Goal: Task Accomplishment & Management: Complete application form

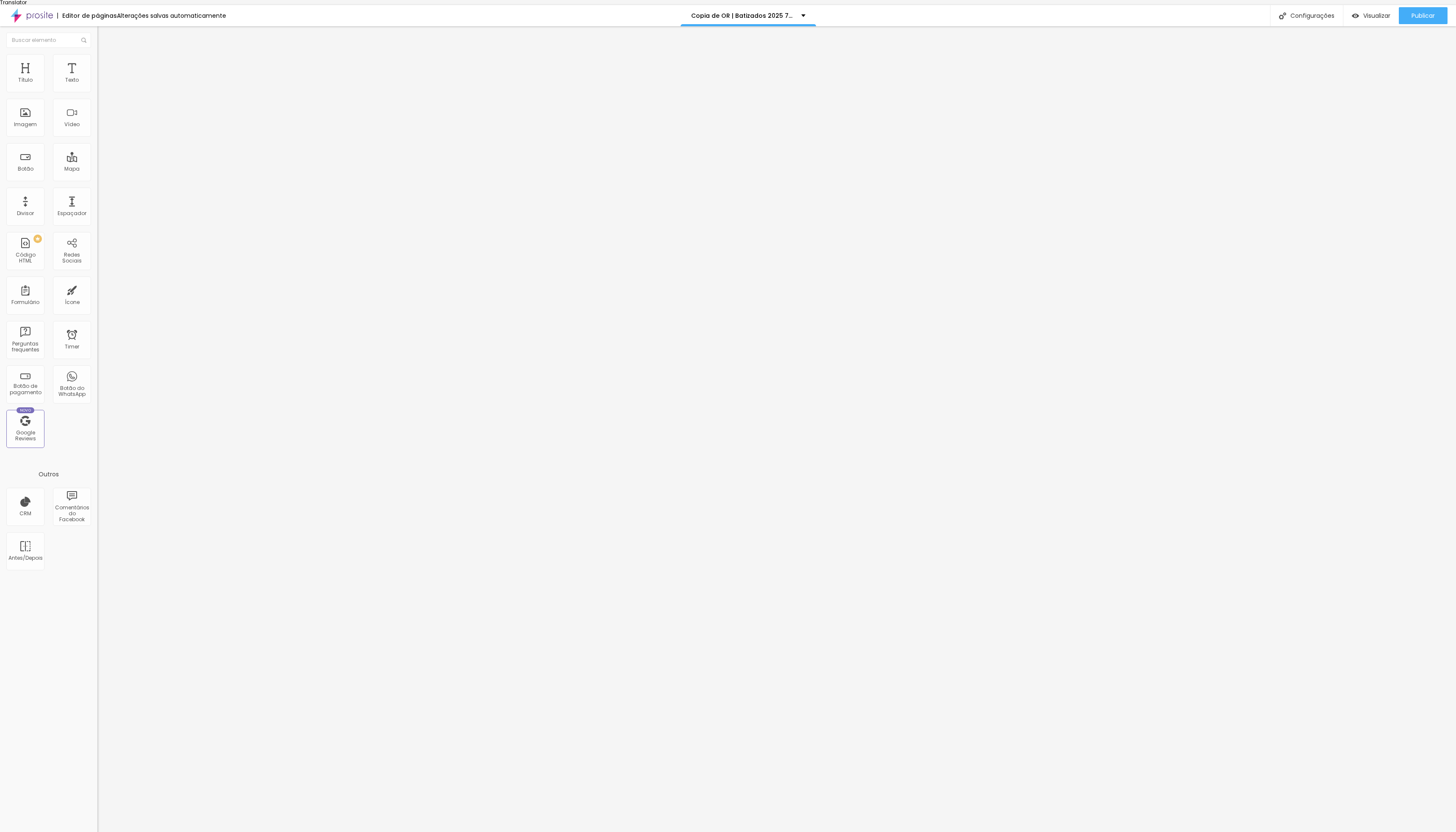
click at [97, 90] on img at bounding box center [99, 93] width 5 height 5
click at [97, 80] on div "Formulário Batizados 2023 OR" at bounding box center [146, 84] width 97 height 25
click at [97, 90] on div "Batizados 2023 OR" at bounding box center [146, 83] width 97 height 14
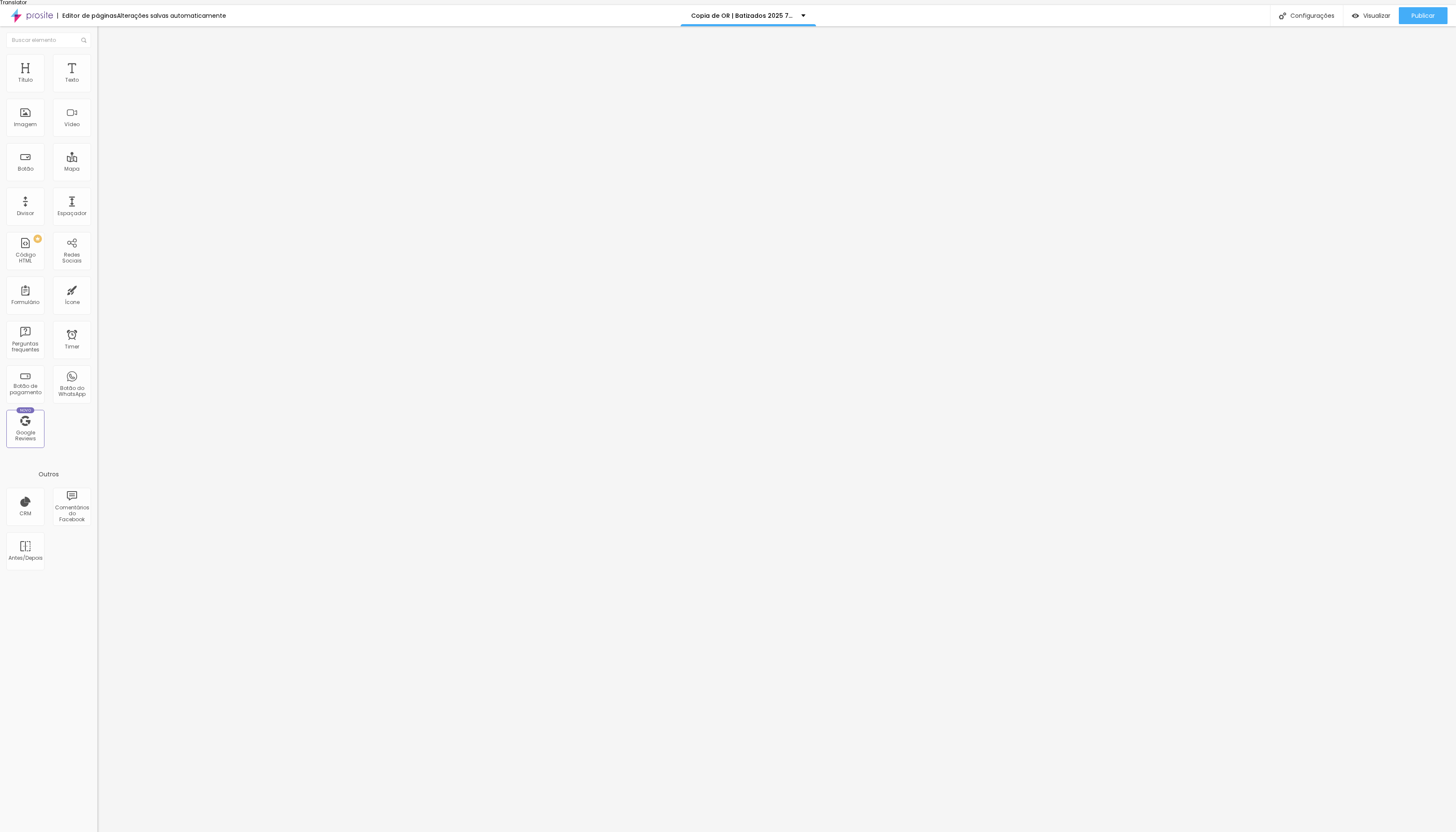
click at [97, 90] on img at bounding box center [99, 93] width 5 height 5
click at [97, 90] on div "Batizados 2023 OR" at bounding box center [146, 83] width 97 height 14
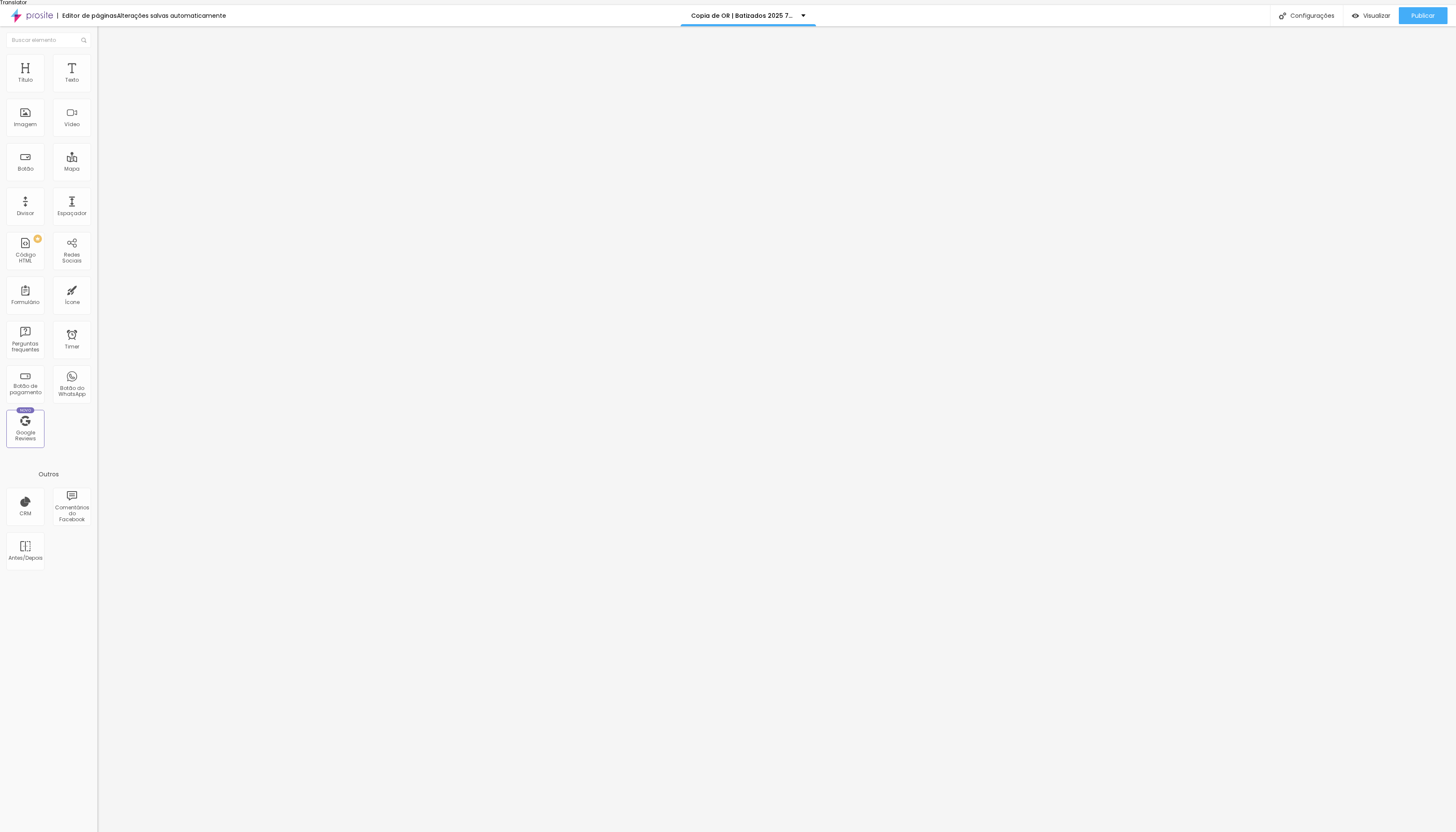
type input "Batizados 750"
type input "Nome do Pai ou da Mãe"
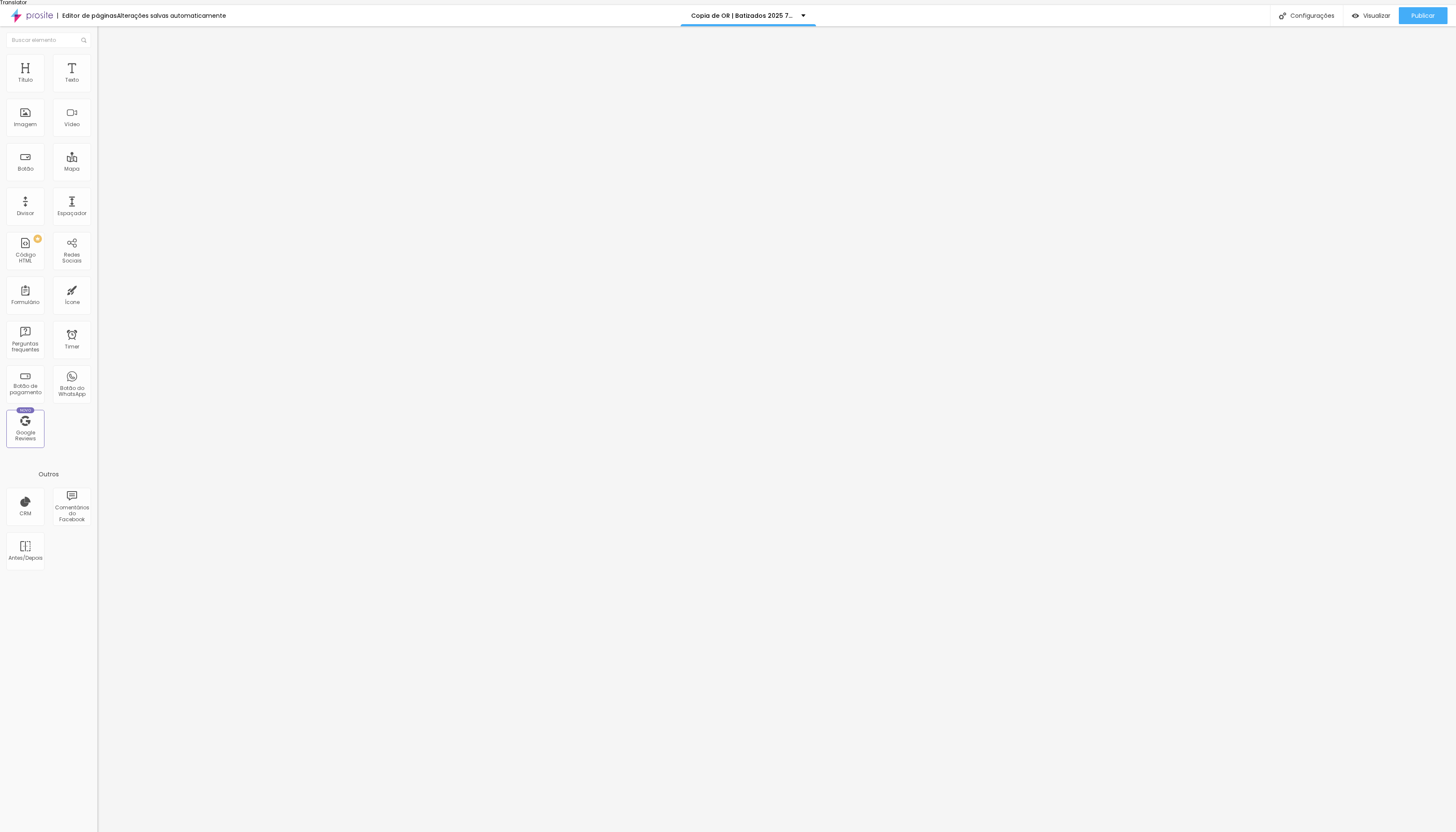
drag, startPoint x: 631, startPoint y: 487, endPoint x: 579, endPoint y: 484, distance: 52.1
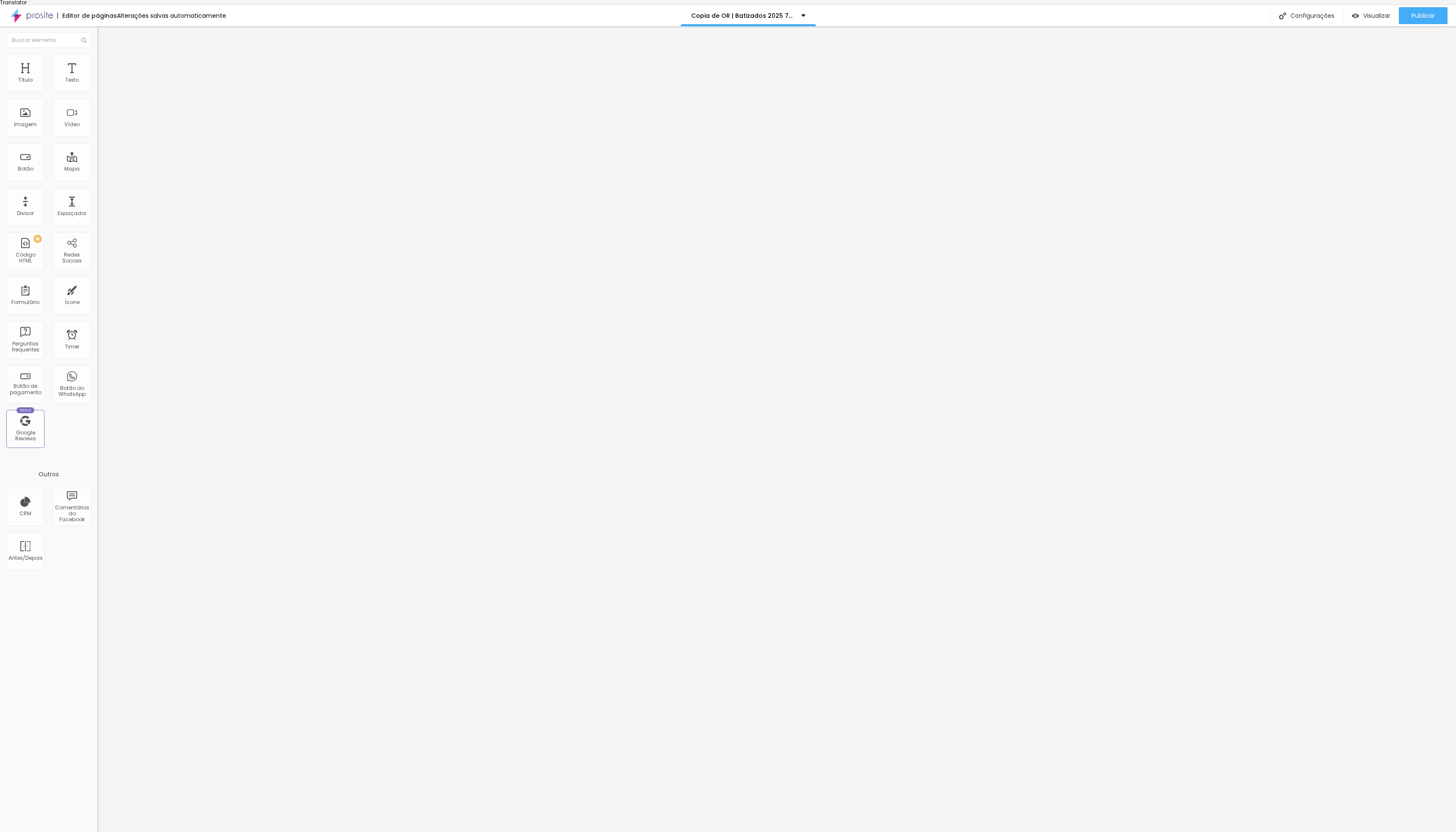
scroll to position [0, 7]
type input "Gostaria de ser contactado pelo telefone"
type input "numero de telefone"
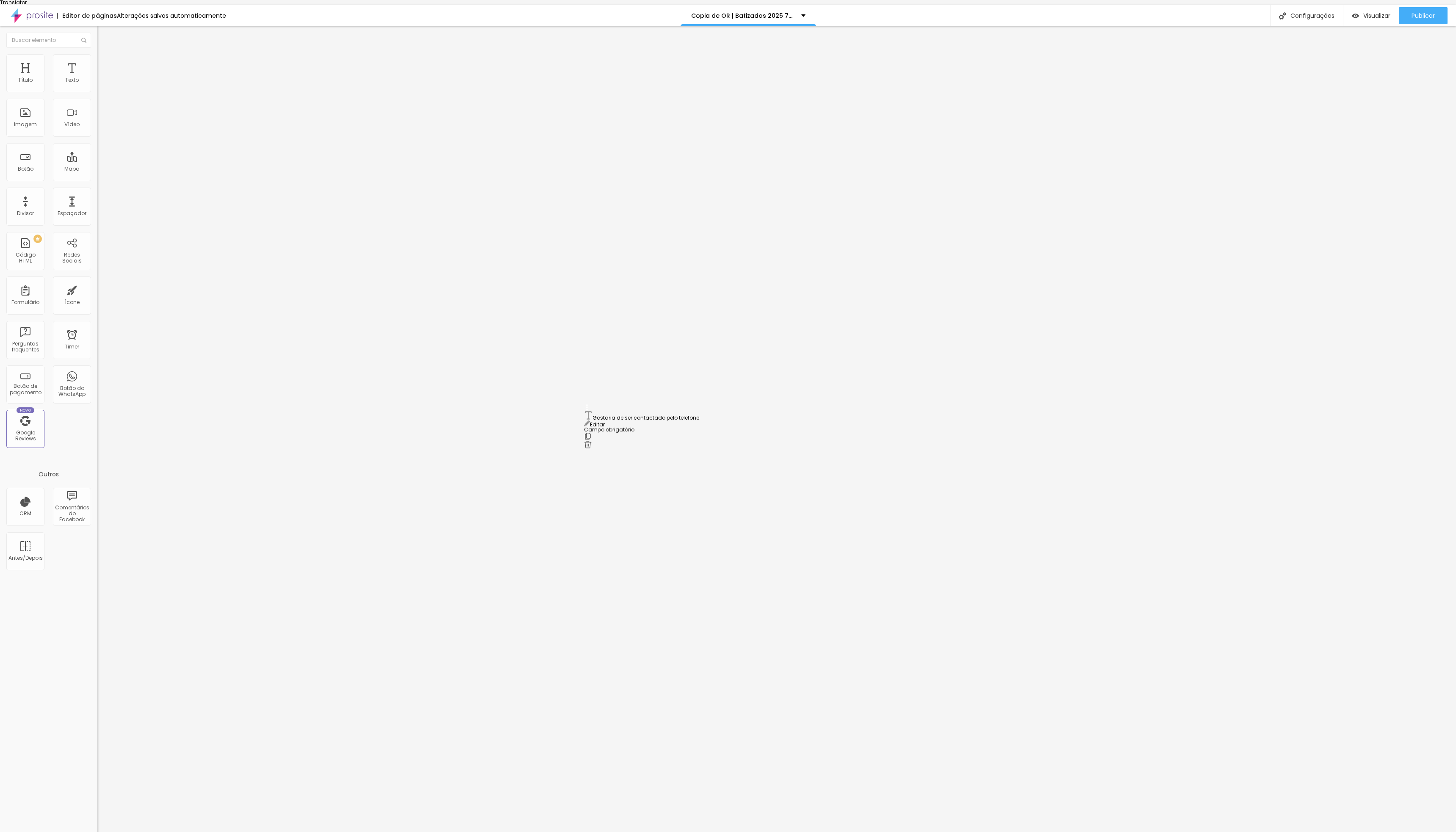
drag, startPoint x: 587, startPoint y: 452, endPoint x: 588, endPoint y: 416, distance: 36.0
drag, startPoint x: 643, startPoint y: 512, endPoint x: 589, endPoint y: 510, distance: 54.0
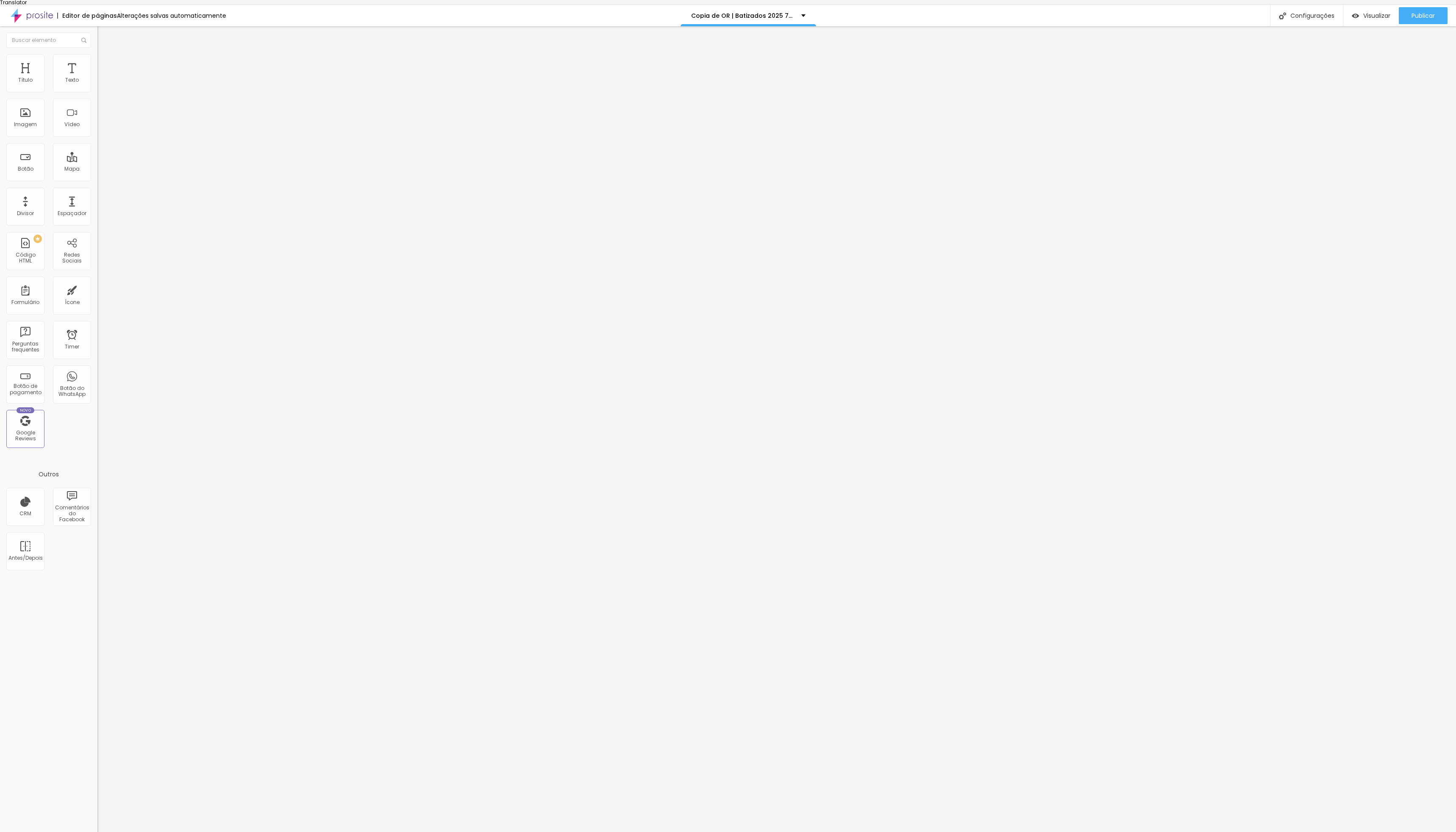
type input "Nome da Criança"
click at [97, 83] on div "Formulário Batizados 750" at bounding box center [146, 84] width 97 height 25
click at [97, 90] on img at bounding box center [99, 93] width 5 height 5
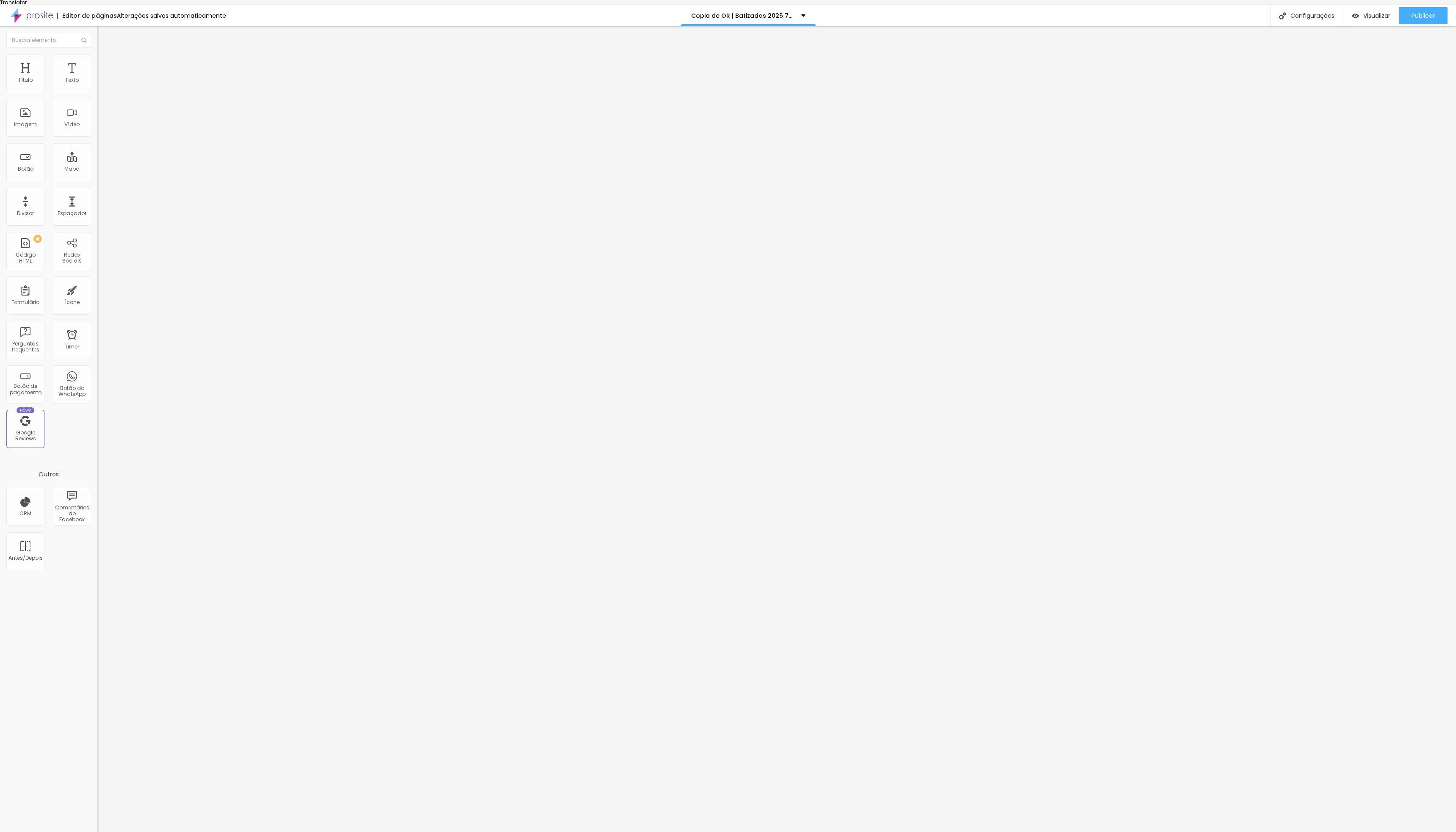
scroll to position [29, 0]
drag, startPoint x: 588, startPoint y: 423, endPoint x: 587, endPoint y: 453, distance: 30.0
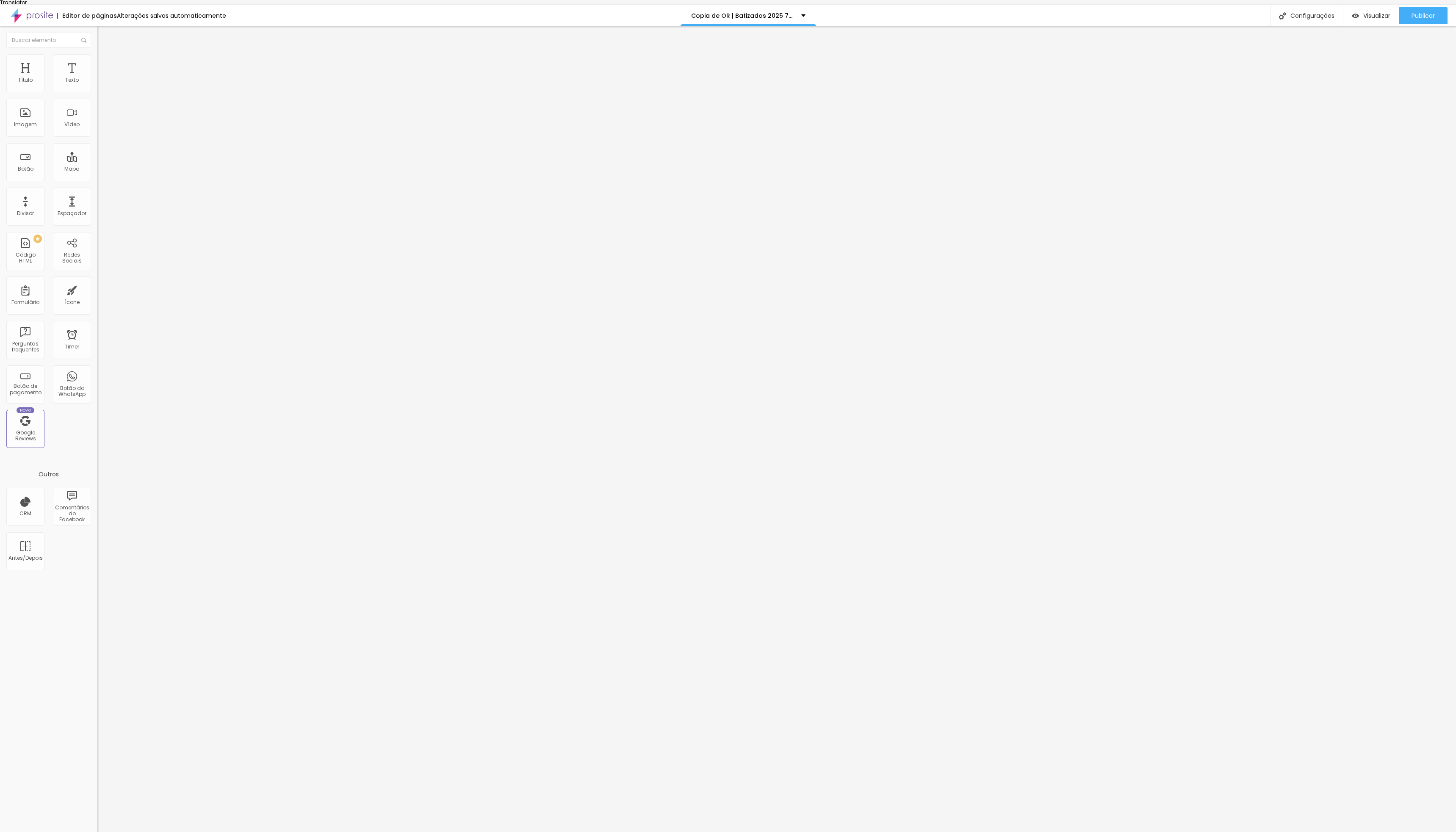
drag, startPoint x: 839, startPoint y: 486, endPoint x: 728, endPoint y: 481, distance: 111.1
drag, startPoint x: 588, startPoint y: 479, endPoint x: 595, endPoint y: 379, distance: 100.2
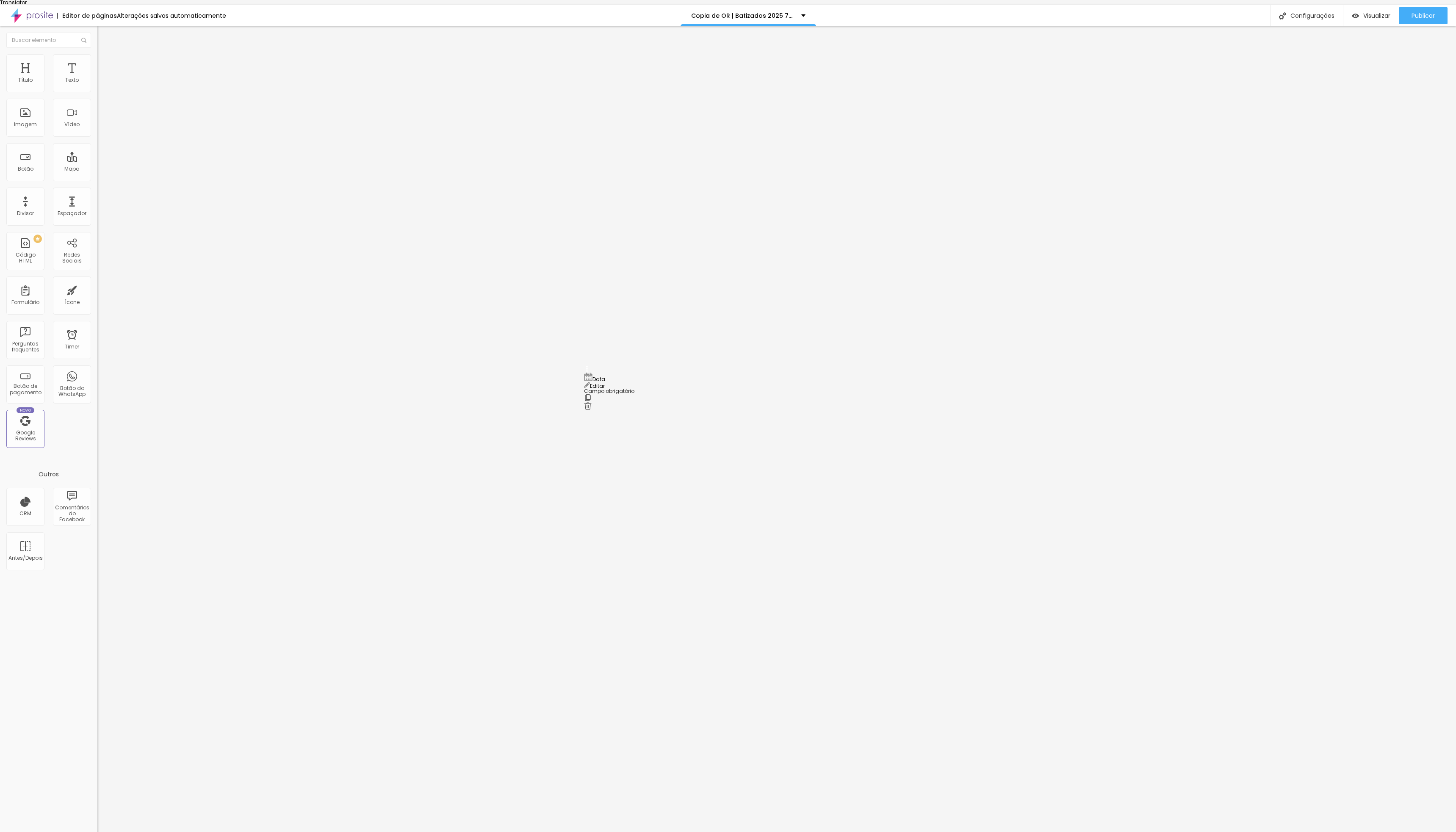
type input "Data do batizado"
drag, startPoint x: 587, startPoint y: 480, endPoint x: 591, endPoint y: 452, distance: 28.3
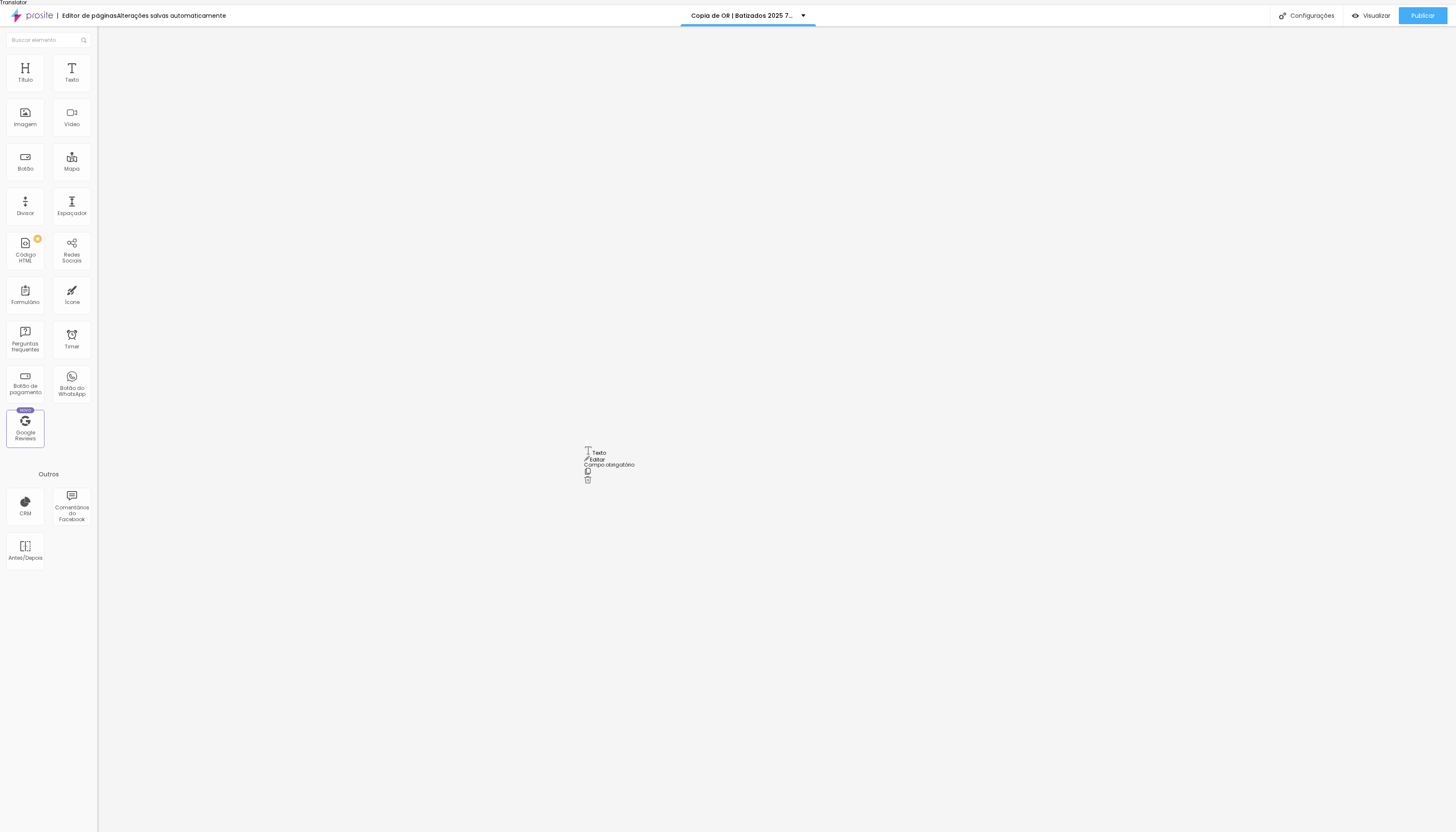
drag, startPoint x: 627, startPoint y: 439, endPoint x: 590, endPoint y: 437, distance: 37.1
type input "[DEMOGRAPHIC_DATA]"
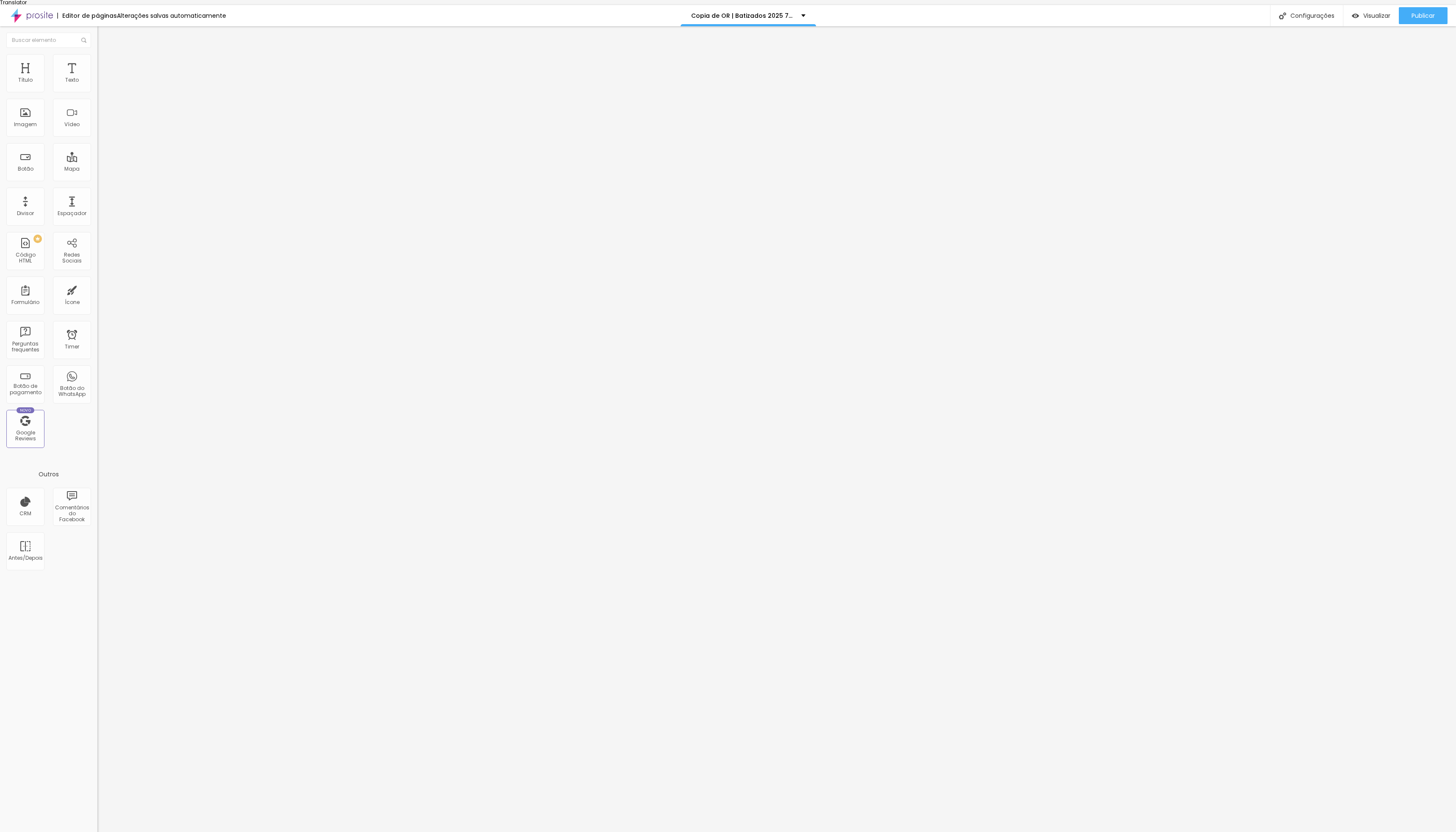
drag, startPoint x: 635, startPoint y: 477, endPoint x: 591, endPoint y: 474, distance: 44.1
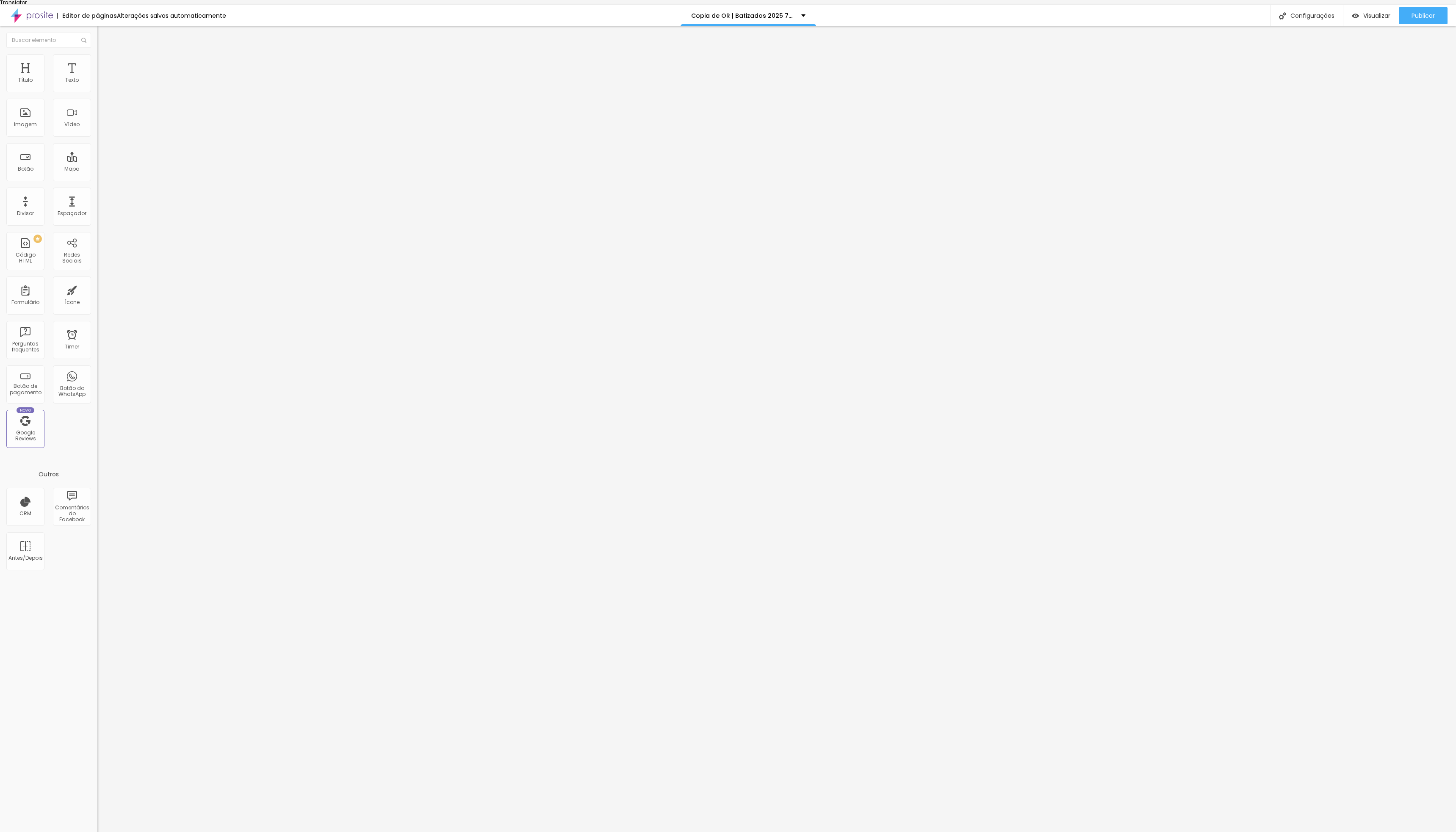
drag, startPoint x: 626, startPoint y: 472, endPoint x: 586, endPoint y: 466, distance: 40.4
type input "Hora"
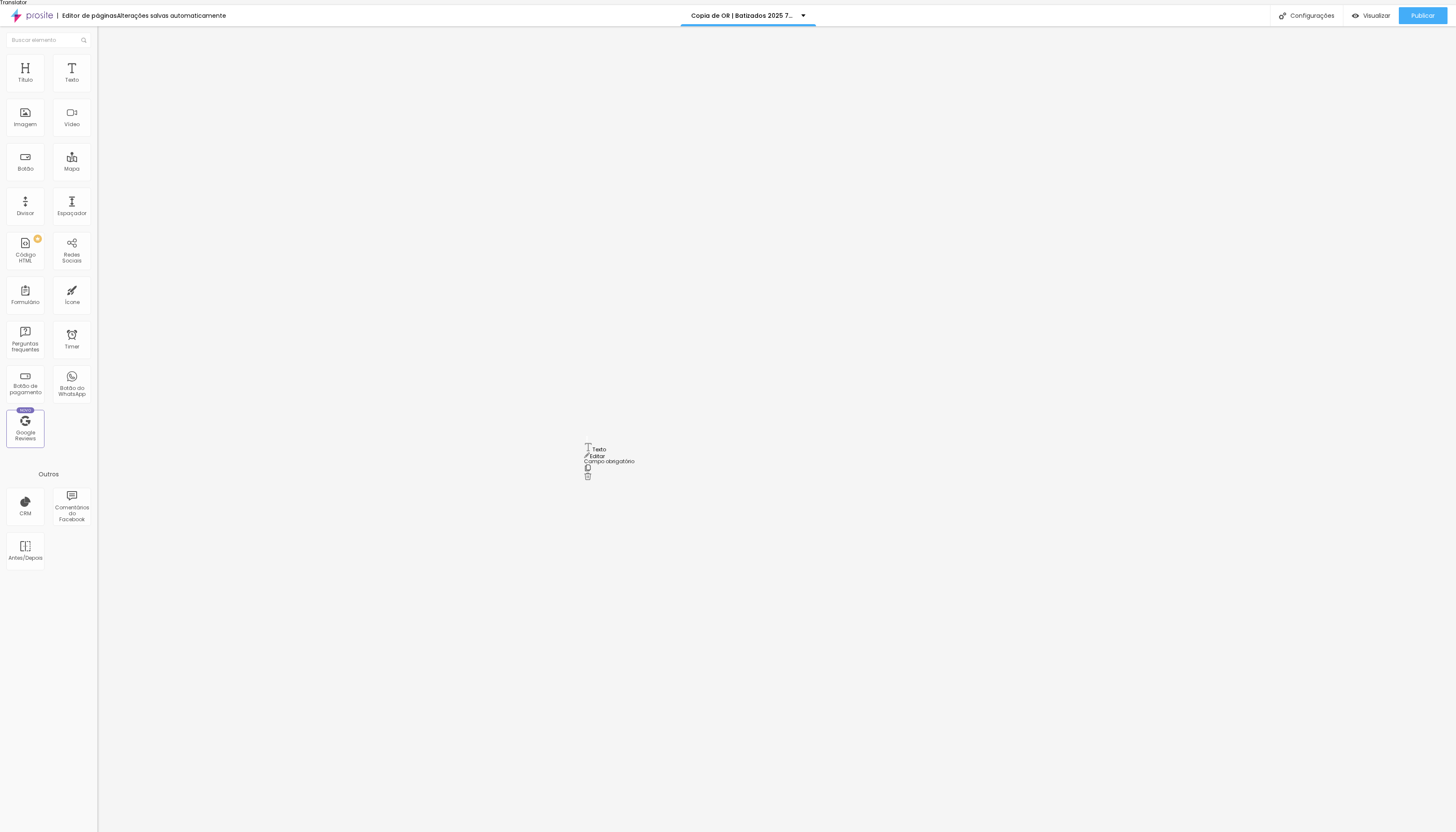
drag, startPoint x: 588, startPoint y: 480, endPoint x: 590, endPoint y: 449, distance: 31.1
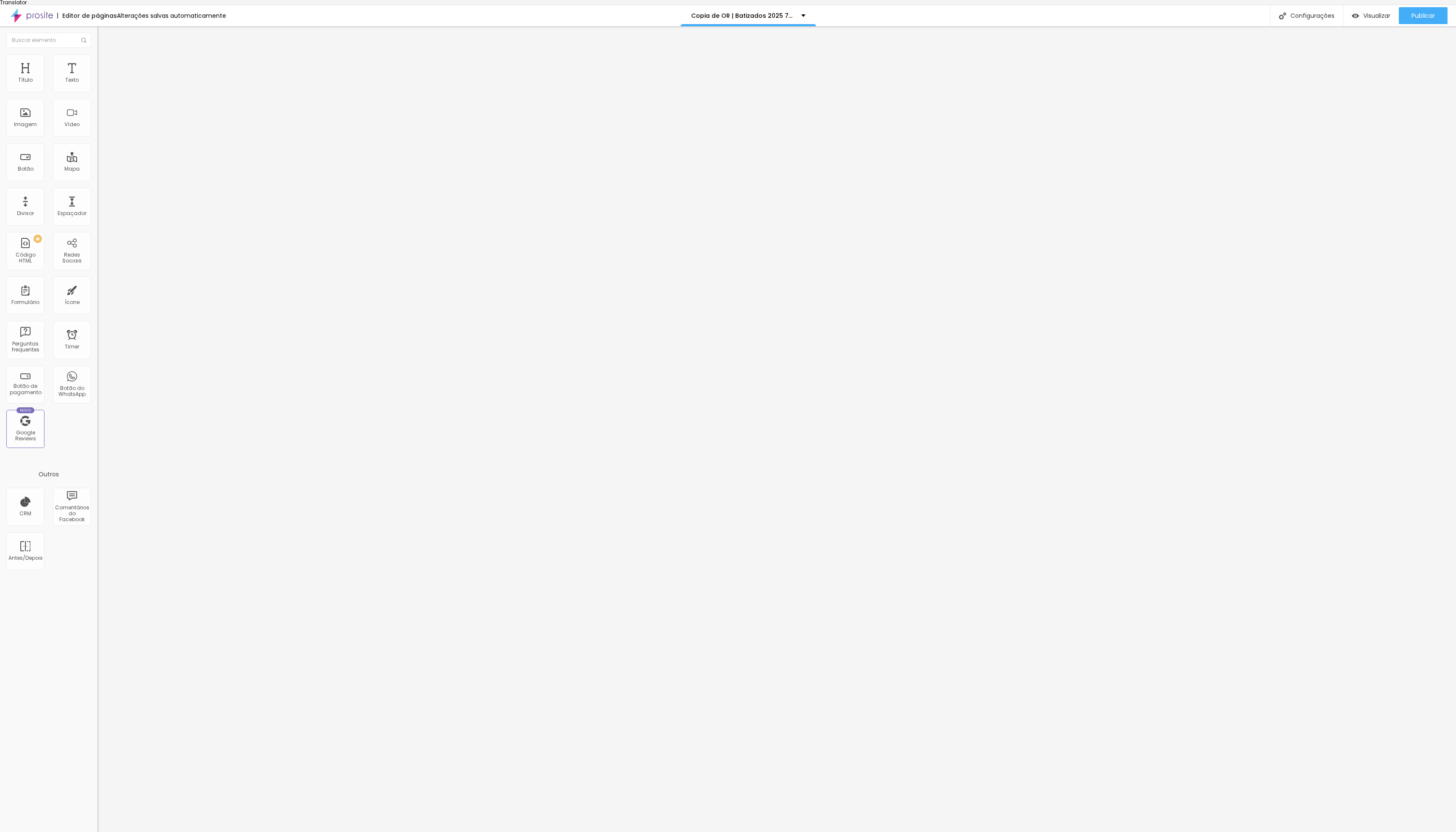
type input "Morada de casa"
drag, startPoint x: 588, startPoint y: 509, endPoint x: 591, endPoint y: 482, distance: 27.2
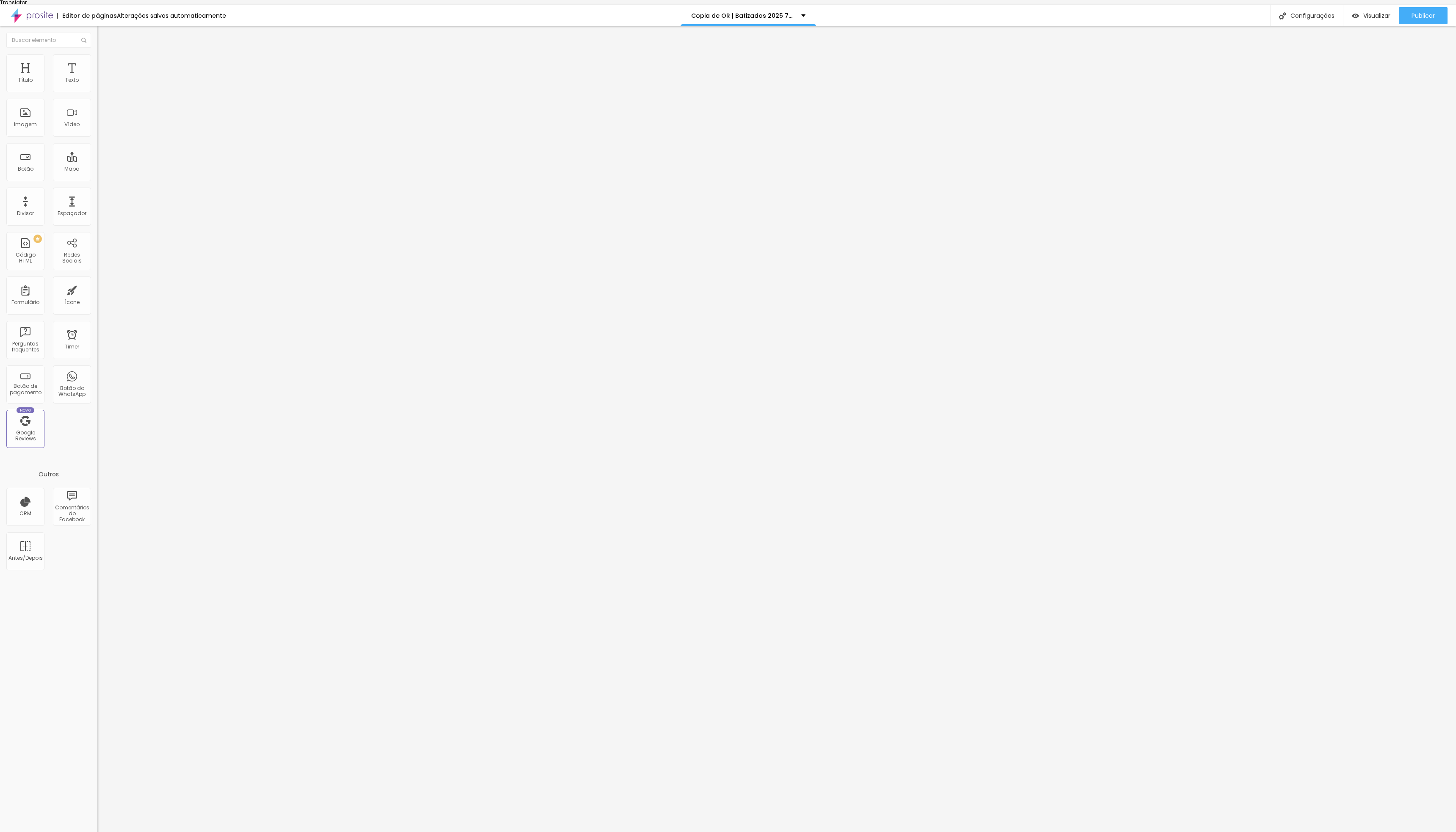
drag, startPoint x: 630, startPoint y: 469, endPoint x: 619, endPoint y: 469, distance: 11.0
drag, startPoint x: 627, startPoint y: 469, endPoint x: 595, endPoint y: 469, distance: 32.0
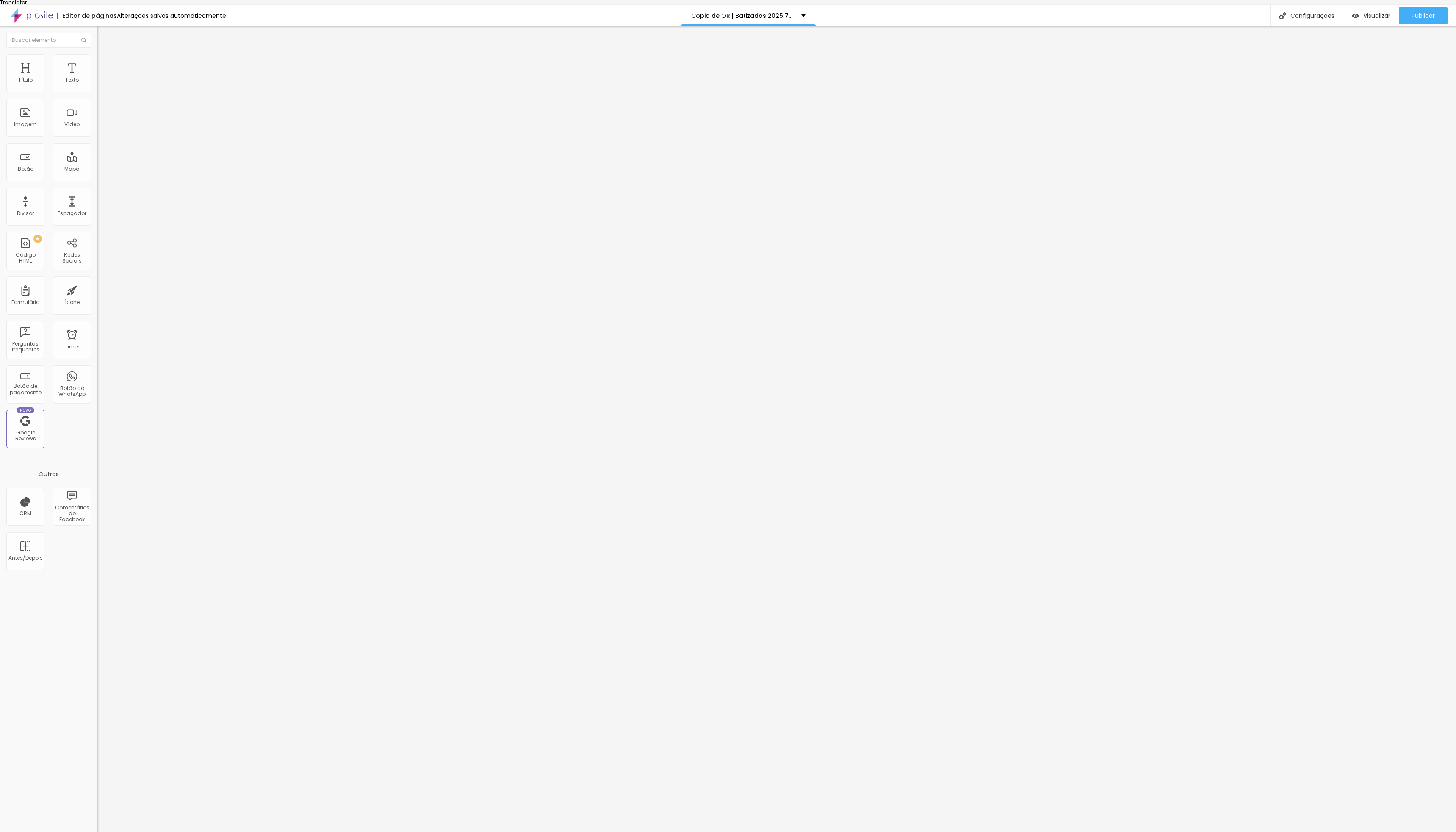
type input "Quinta ou Restaurante"
drag, startPoint x: 587, startPoint y: 484, endPoint x: 588, endPoint y: 450, distance: 34.0
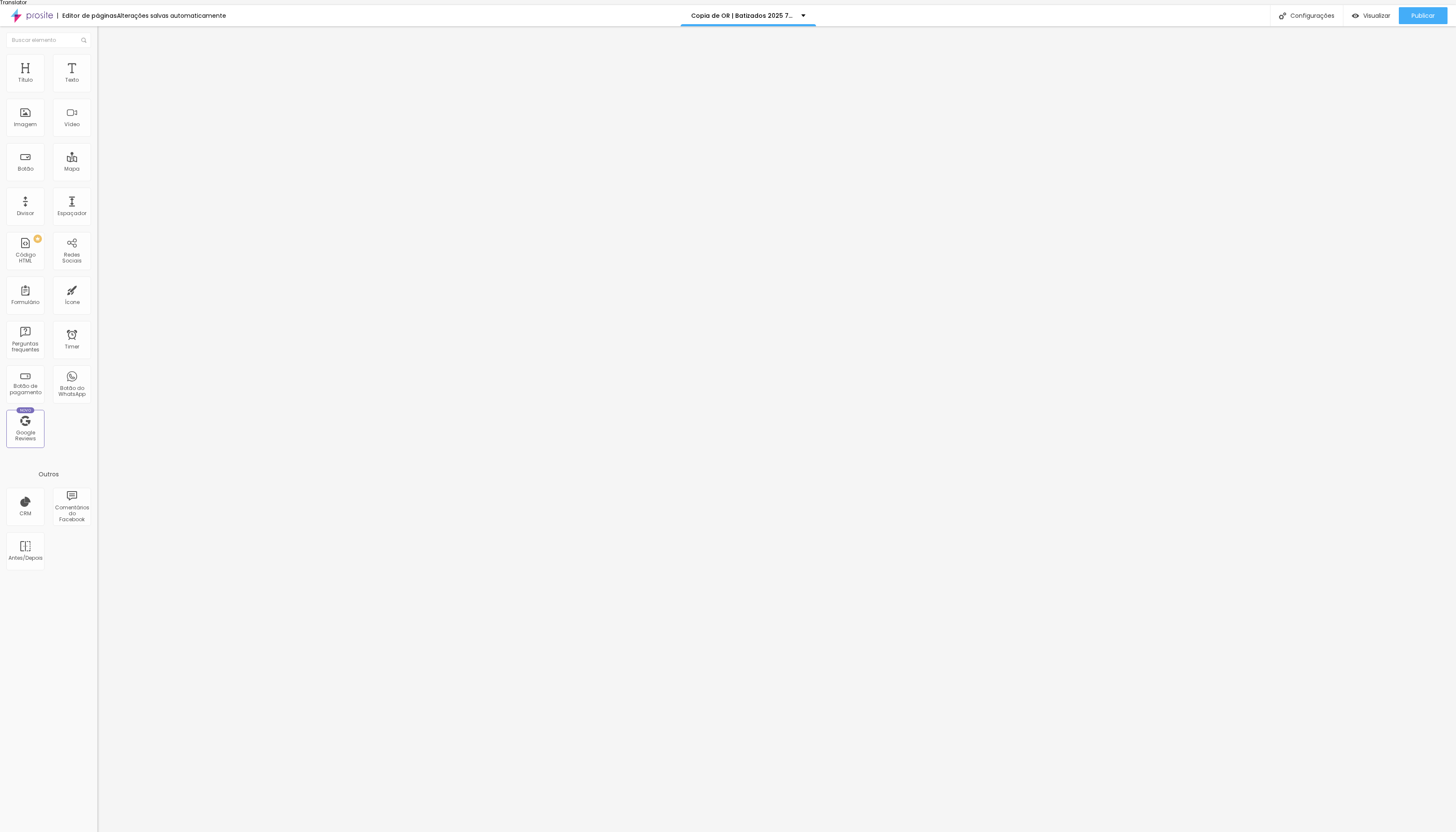
drag, startPoint x: 636, startPoint y: 440, endPoint x: 592, endPoint y: 441, distance: 44.0
type input "Numero de convidados"
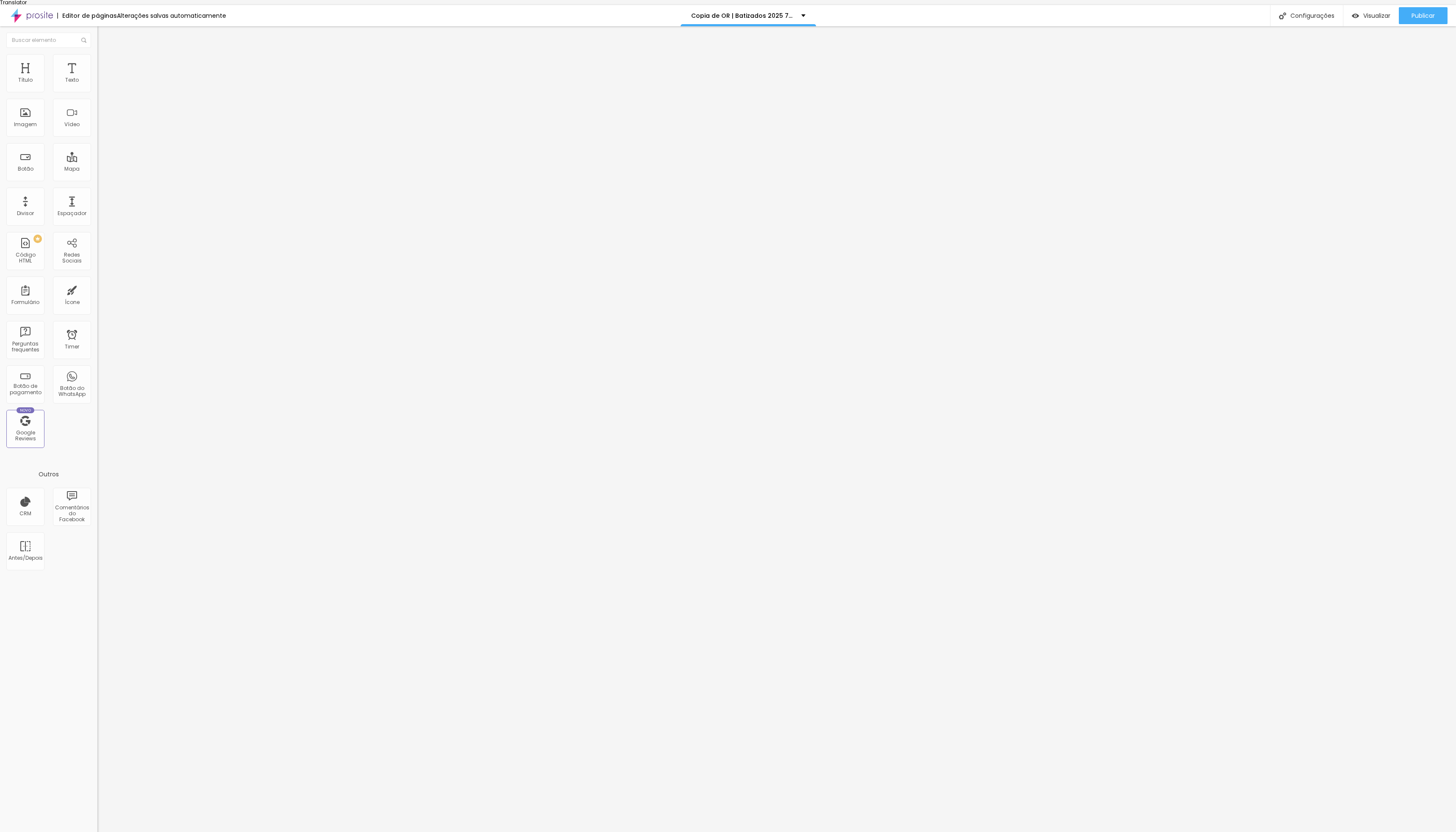
drag, startPoint x: 587, startPoint y: 483, endPoint x: 588, endPoint y: 450, distance: 33.0
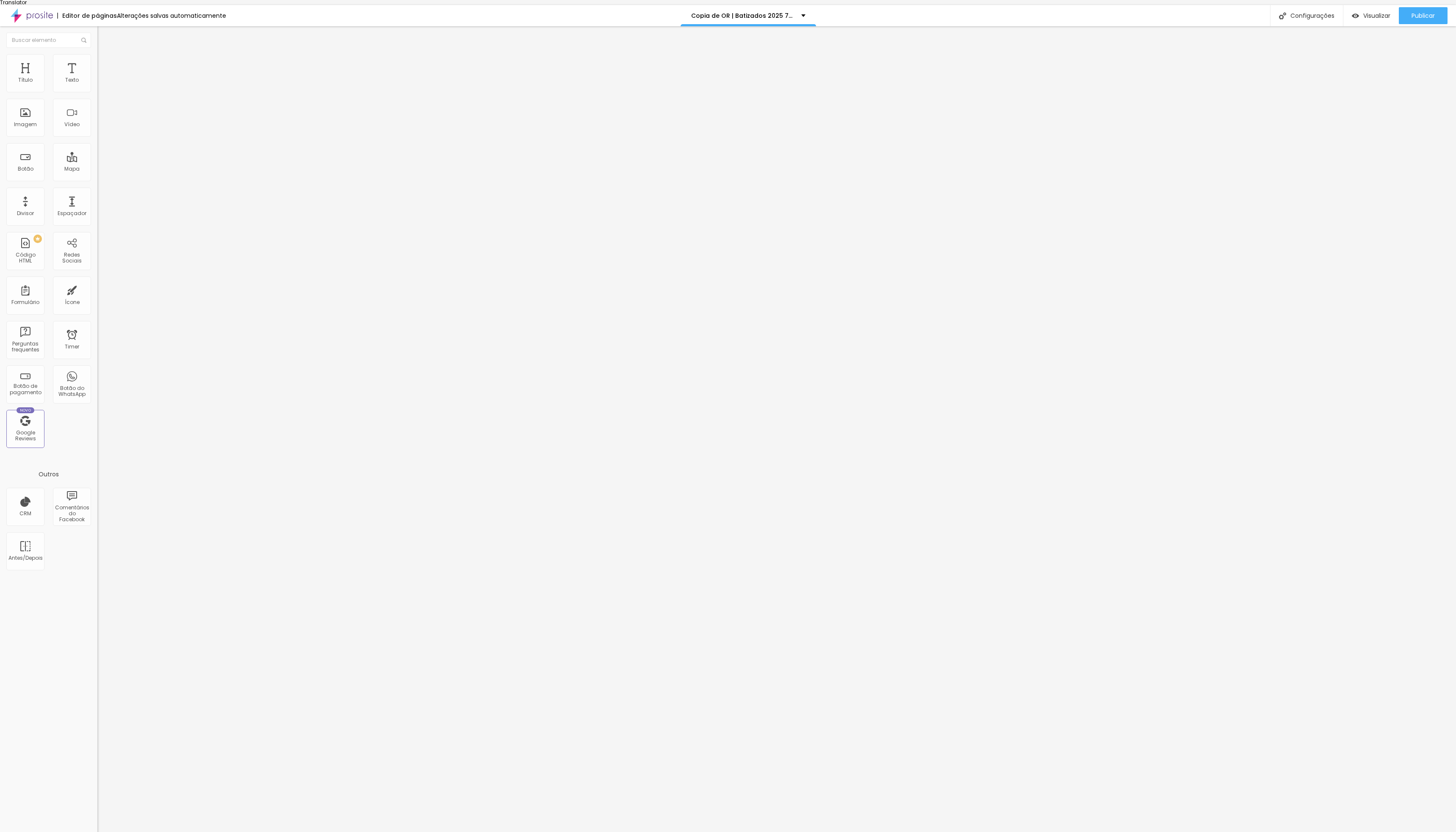
drag, startPoint x: 668, startPoint y: 501, endPoint x: 570, endPoint y: 488, distance: 98.9
type input "Serviço escolhido"
drag, startPoint x: 666, startPoint y: 539, endPoint x: 605, endPoint y: 538, distance: 61.0
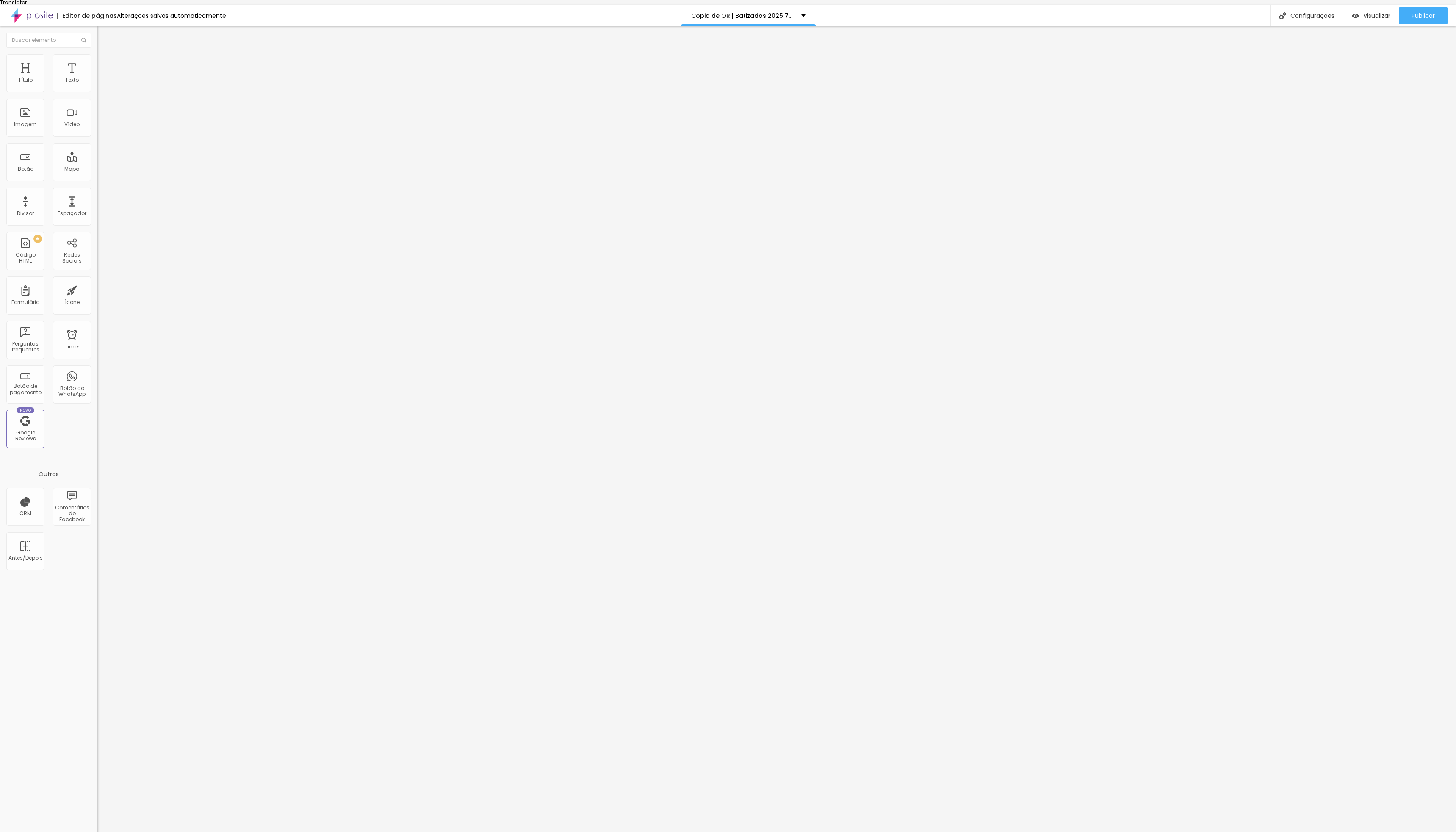
paste input "Fotografia + album 30x30cm + Box - 650€"
type input "Fotografia + album 30x30cm + Box - 650€"
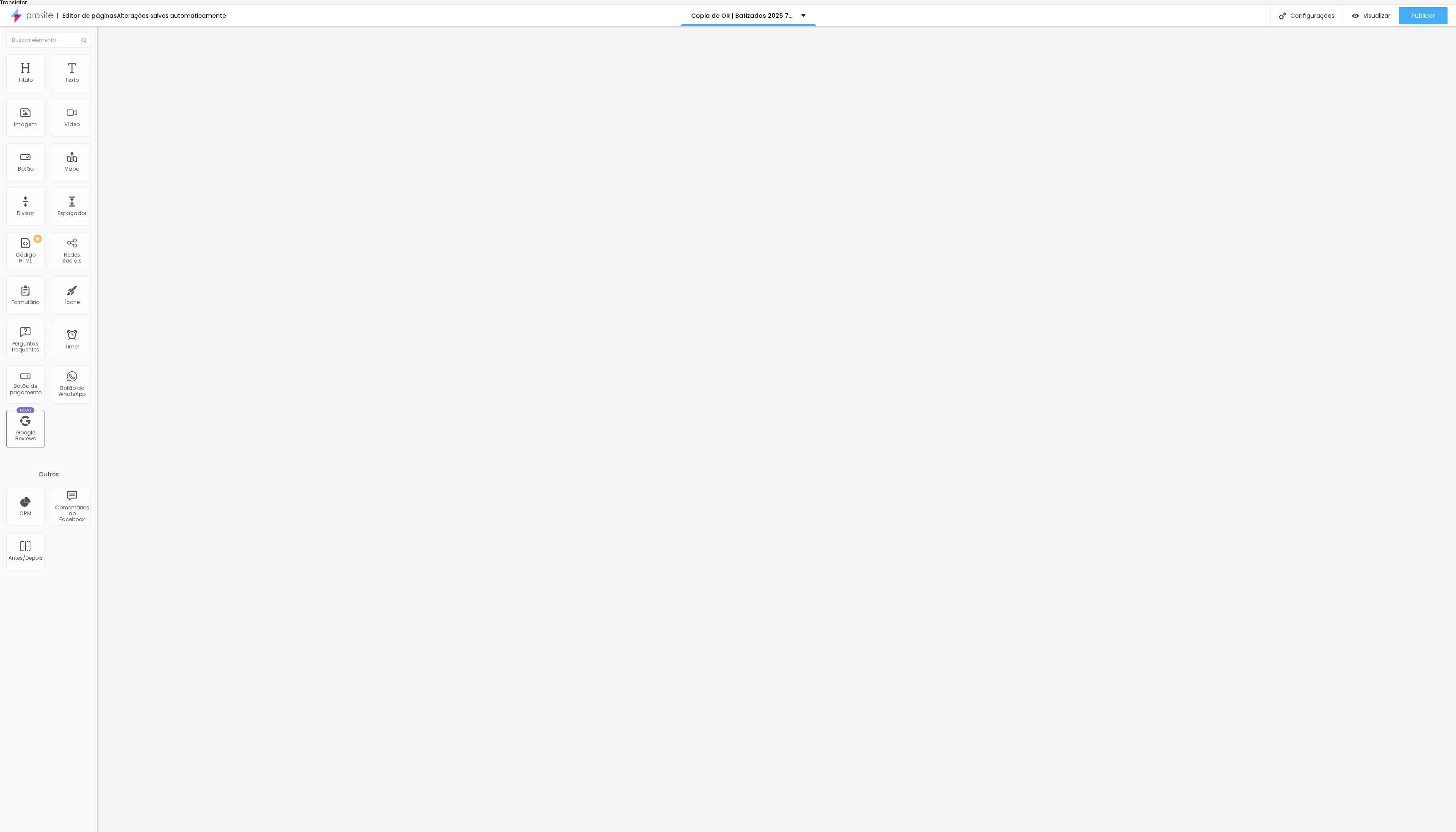
drag, startPoint x: 668, startPoint y: 442, endPoint x: 600, endPoint y: 441, distance: 68.0
paste input "Fotografia + album 25x25cm - 550€"
type input "Fotografia + album 25x25cm - 550€"
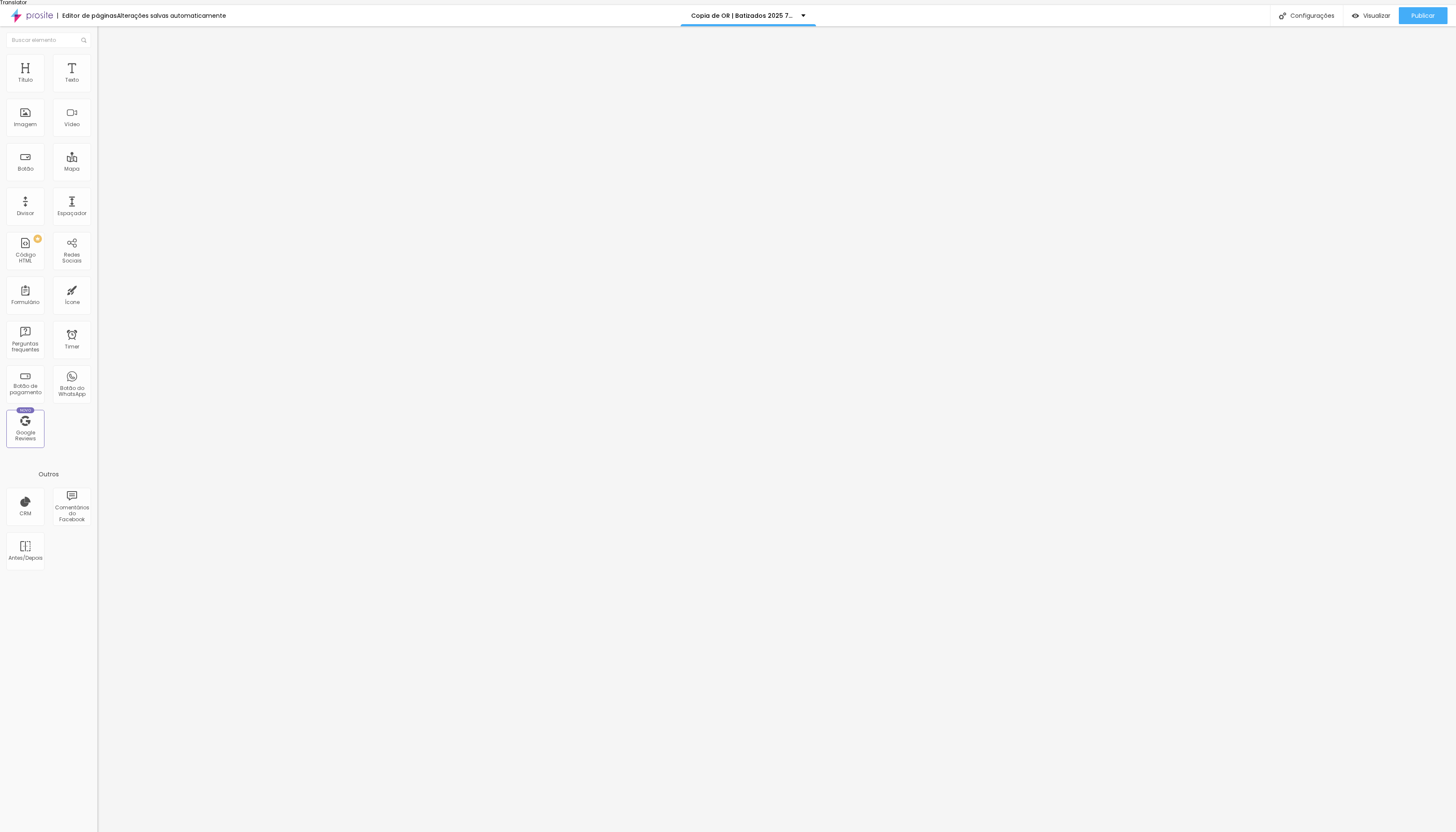
drag, startPoint x: 629, startPoint y: 463, endPoint x: 590, endPoint y: 464, distance: 39.0
paste input "Fotografia + album + Video - 1000€"
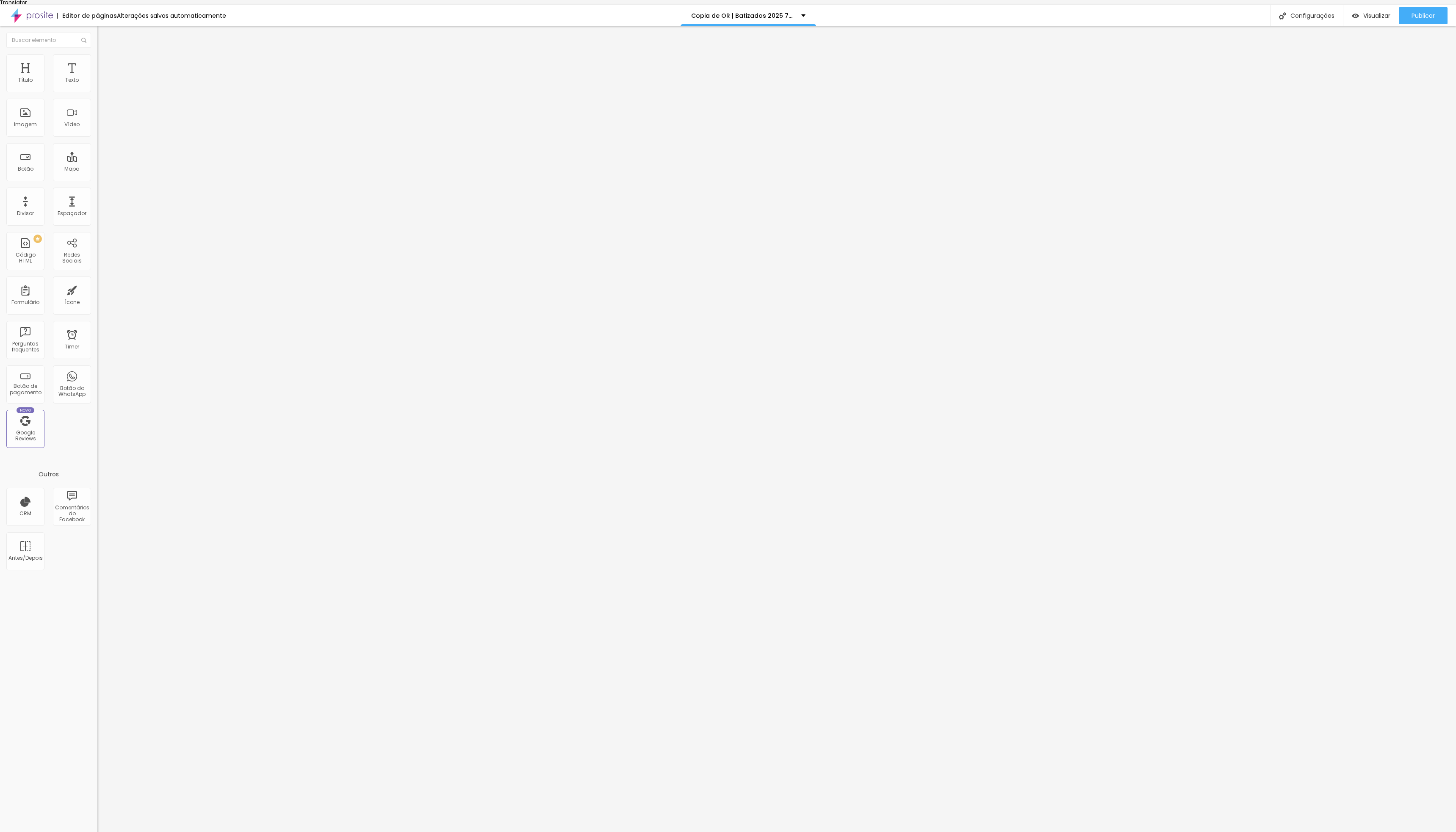
type input "Fotografia + album + Video - 1000€"
drag, startPoint x: 674, startPoint y: 483, endPoint x: 603, endPoint y: 483, distance: 71.0
paste input "Fotografia - 450€"
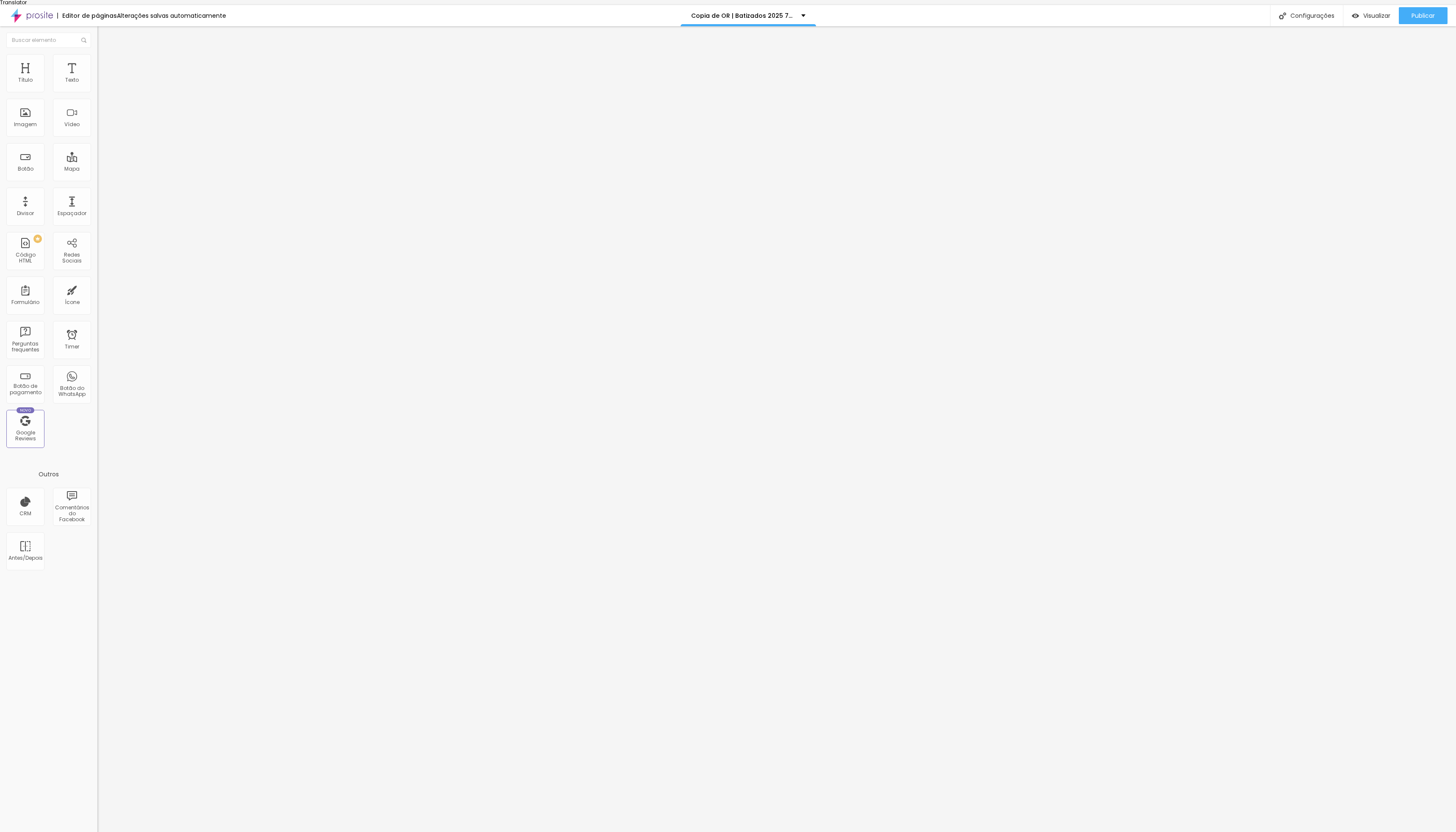
type input "Fotografia - 450€"
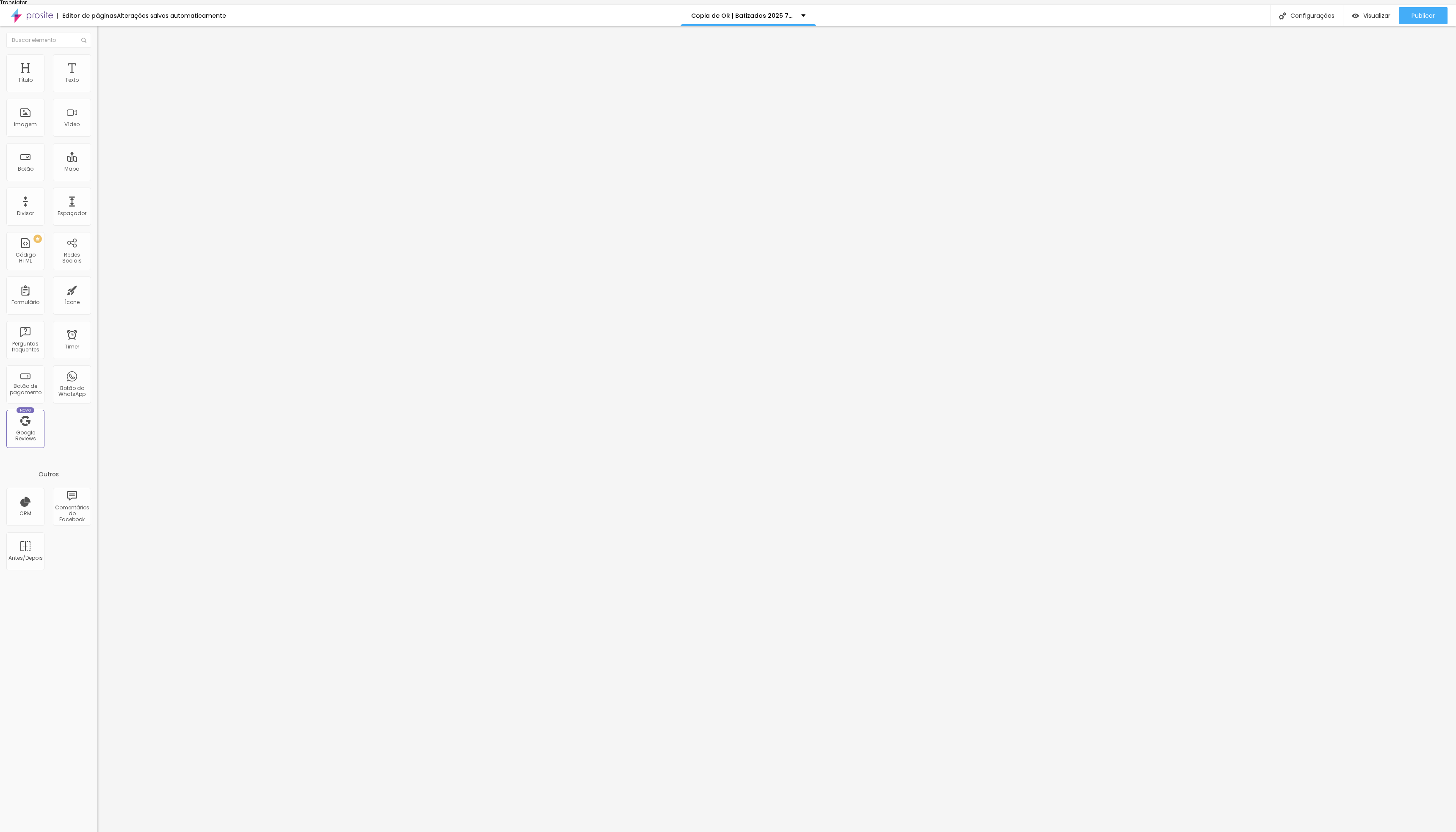
drag, startPoint x: 668, startPoint y: 435, endPoint x: 582, endPoint y: 430, distance: 86.1
type input "Extras"
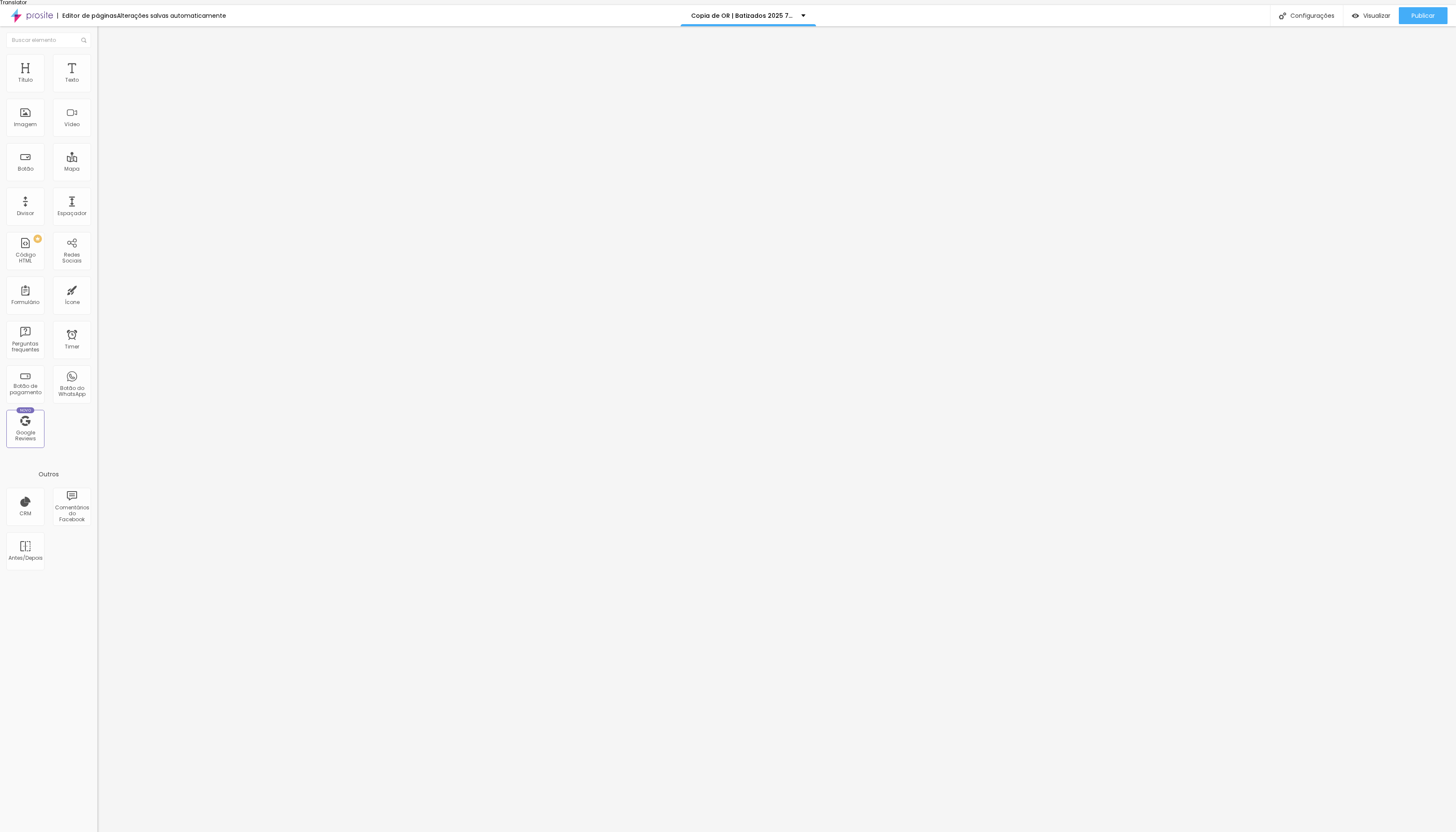
scroll to position [460, 0]
drag, startPoint x: 654, startPoint y: 425, endPoint x: 619, endPoint y: 426, distance: 35.0
paste input "Drone - +200€"
type input "Drone - +200€"
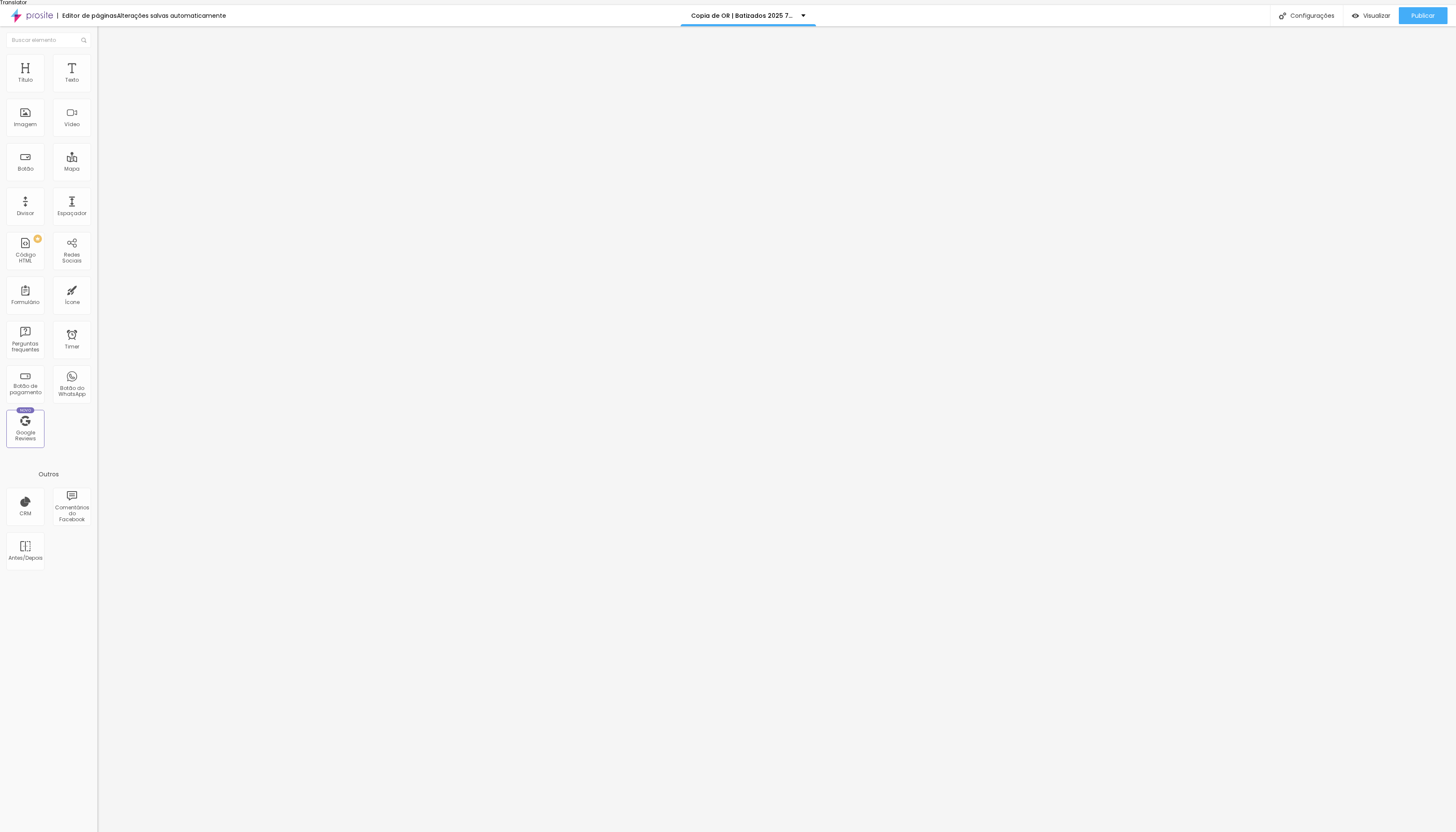
drag, startPoint x: 635, startPoint y: 443, endPoint x: 616, endPoint y: 443, distance: 19.0
paste input "Photobooth - +350€"
type input "Photobooth - +350€"
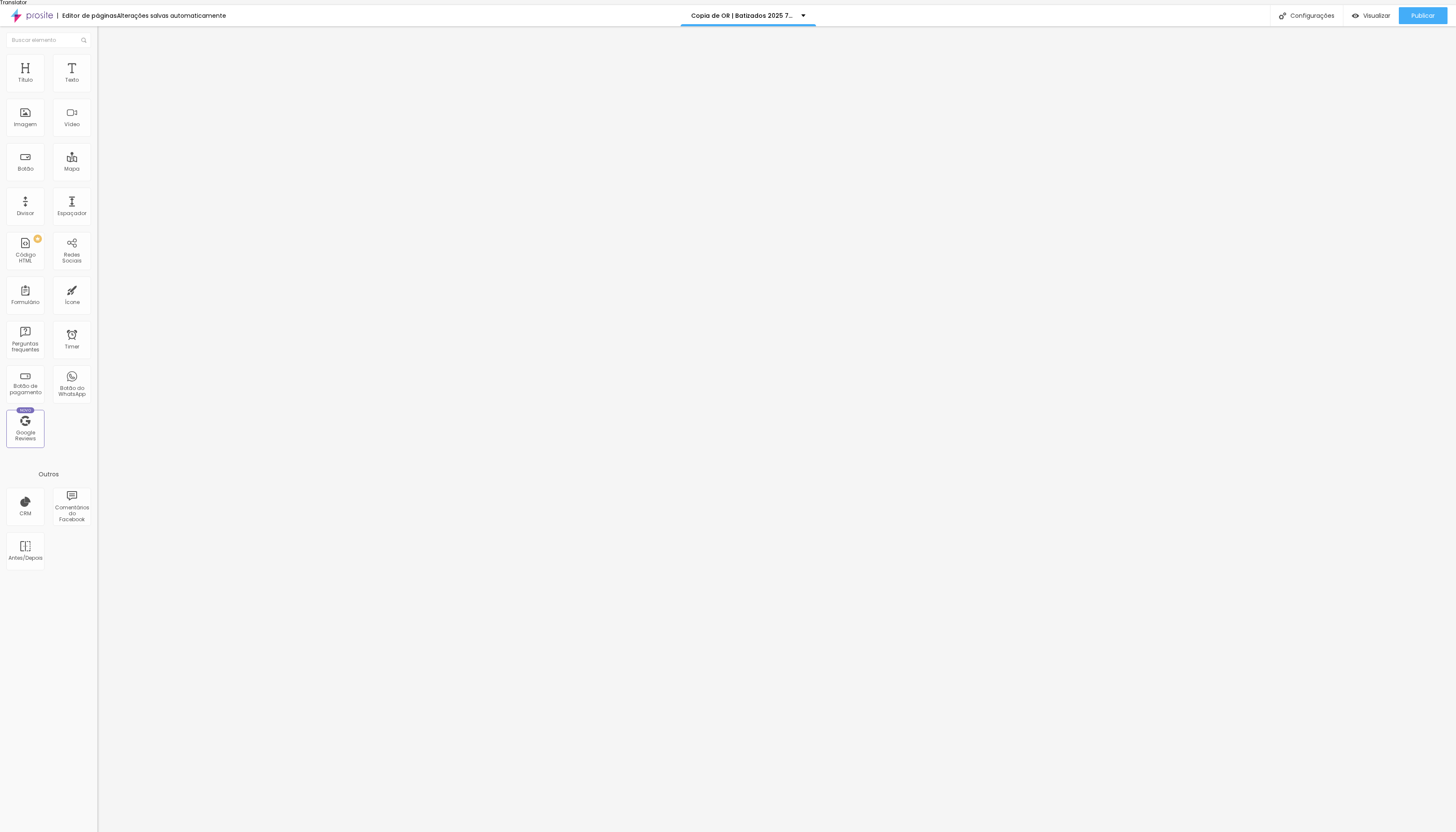
type input "Fotografia + album 30x30cm + Box - 750€"
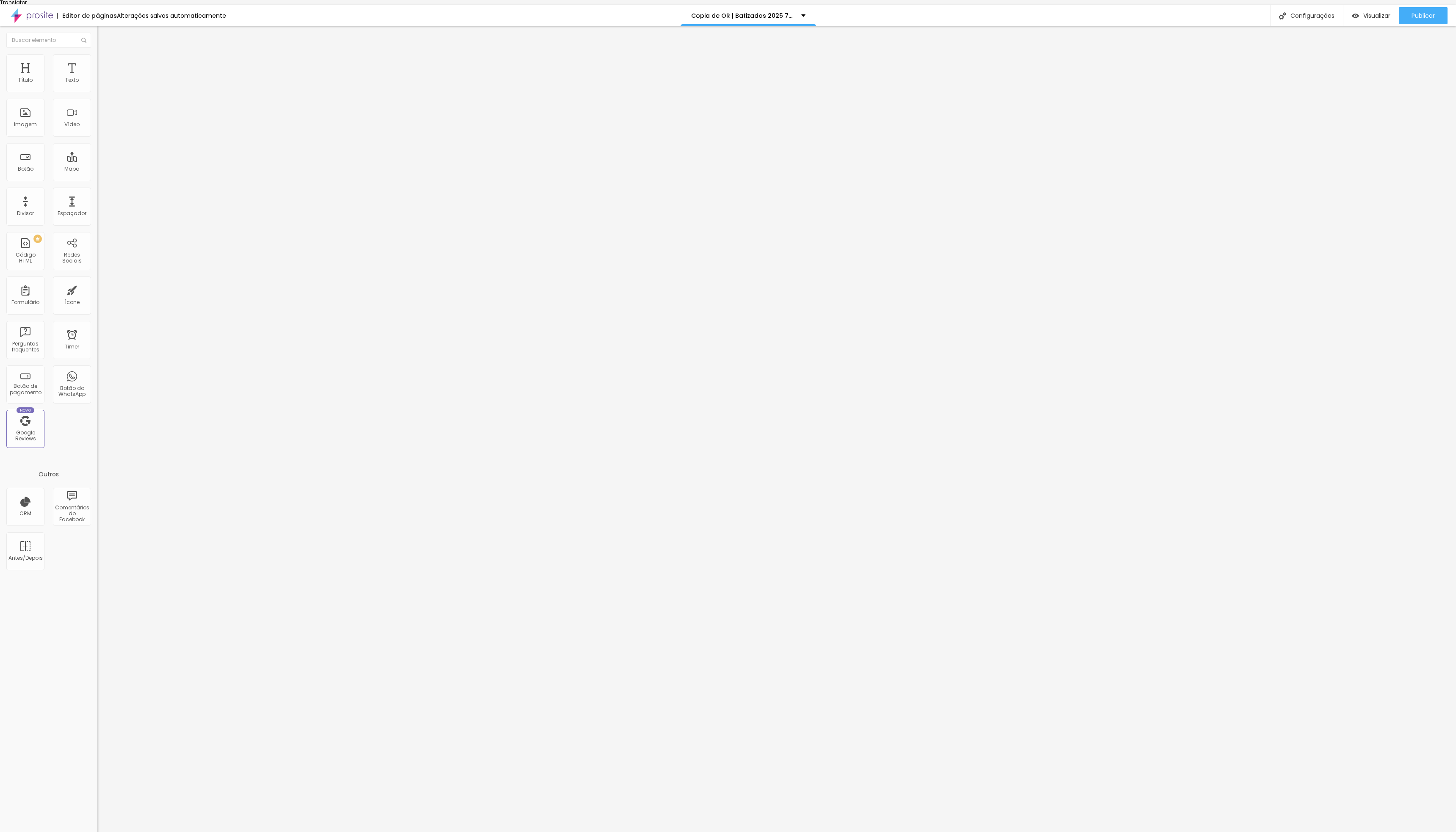
type input "Fotografia + album 25x25cm - 600€"
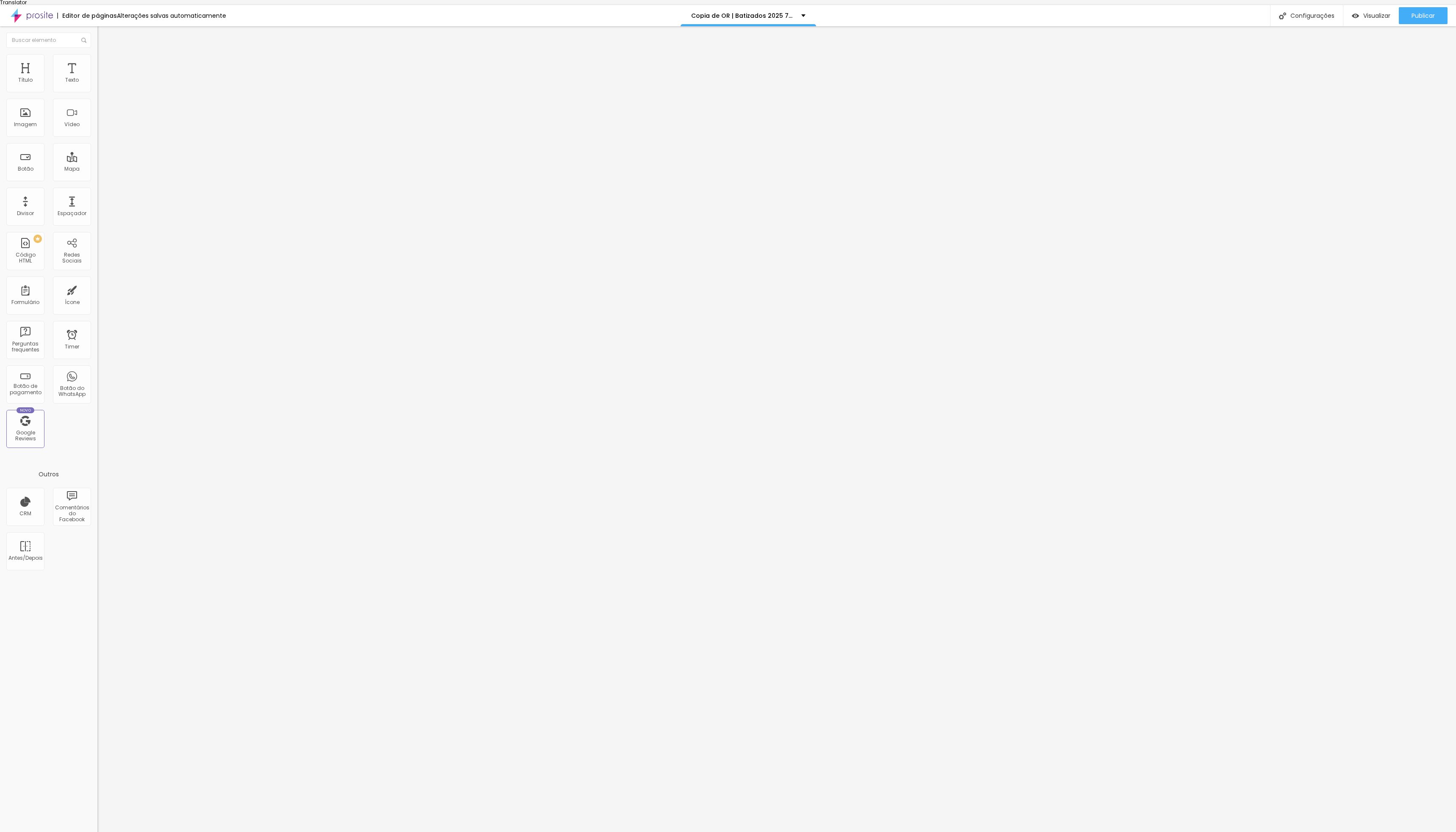
type input "Fotografia + album + Video - 1350€"
type input "Fotografia - 500€"
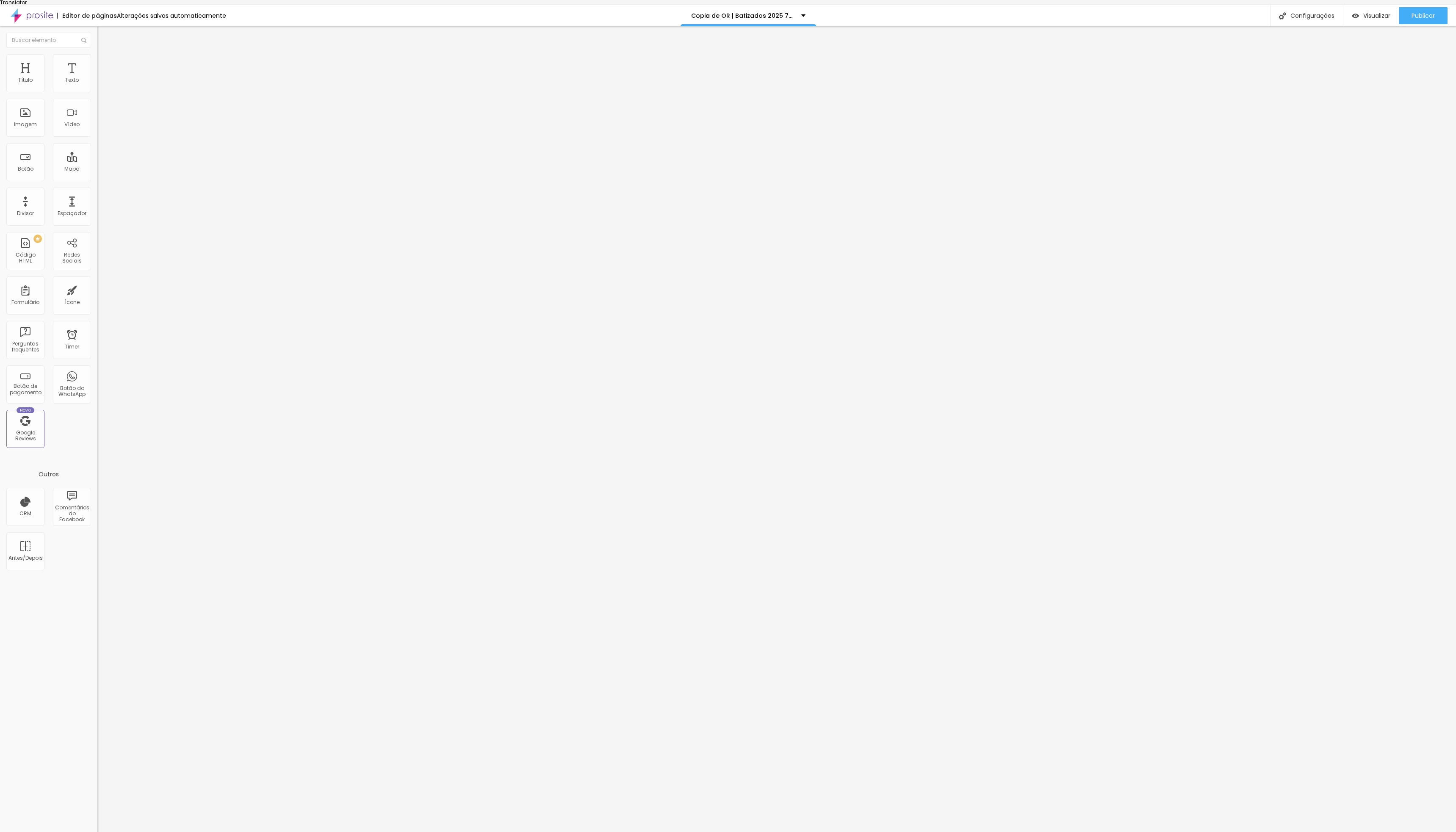
click at [1422, 12] on span "Publicar" at bounding box center [1423, 16] width 23 height 7
click at [790, 12] on div "Copia de OR | Batizados 2025 700" at bounding box center [747, 15] width 114 height 6
click at [243, 18] on div "Editor de páginas Alterações salvas automaticamente Copia de OR | Batizados 202…" at bounding box center [728, 15] width 1456 height 21
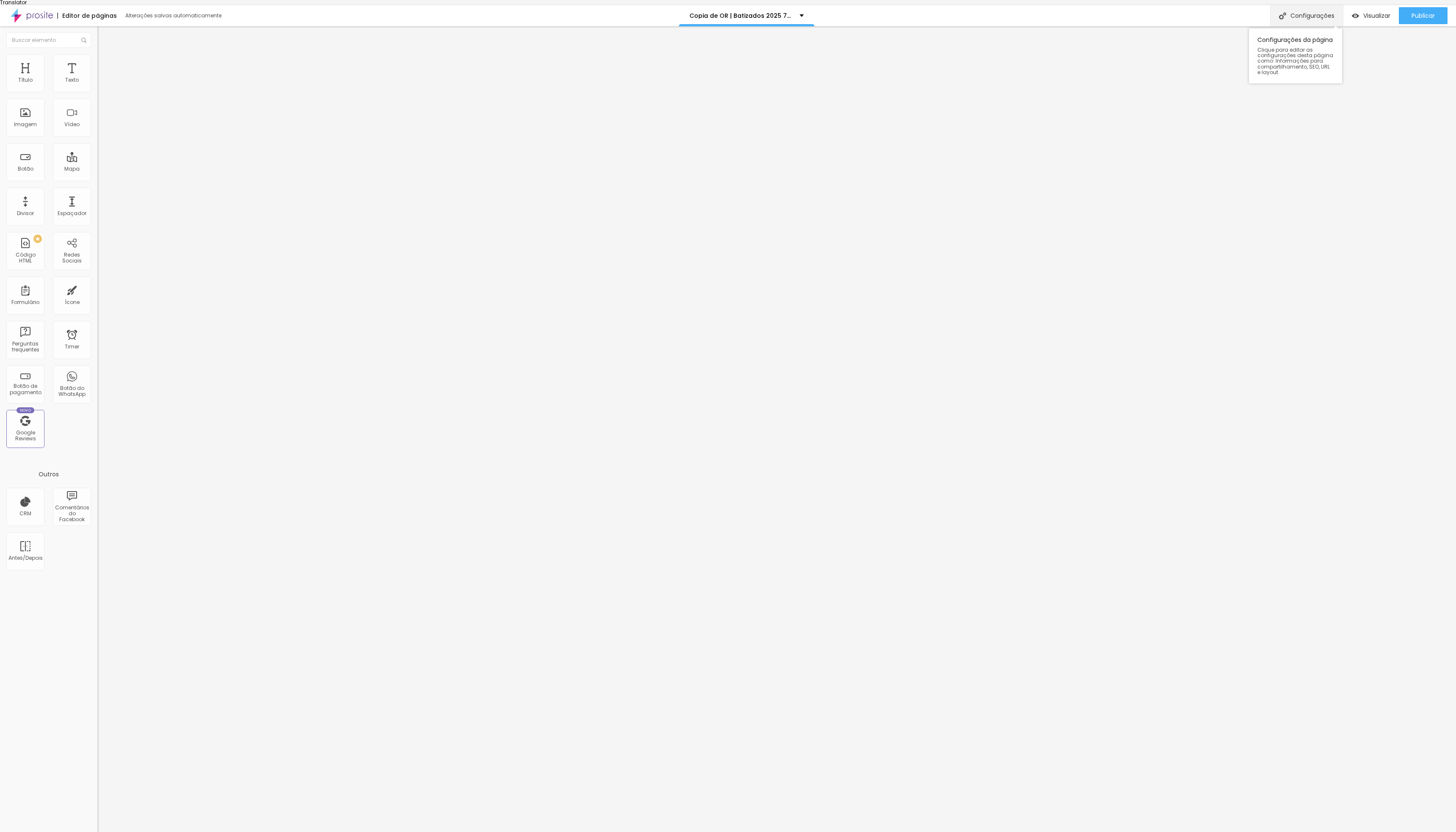
click at [1313, 7] on div "Configurações" at bounding box center [1306, 15] width 73 height 21
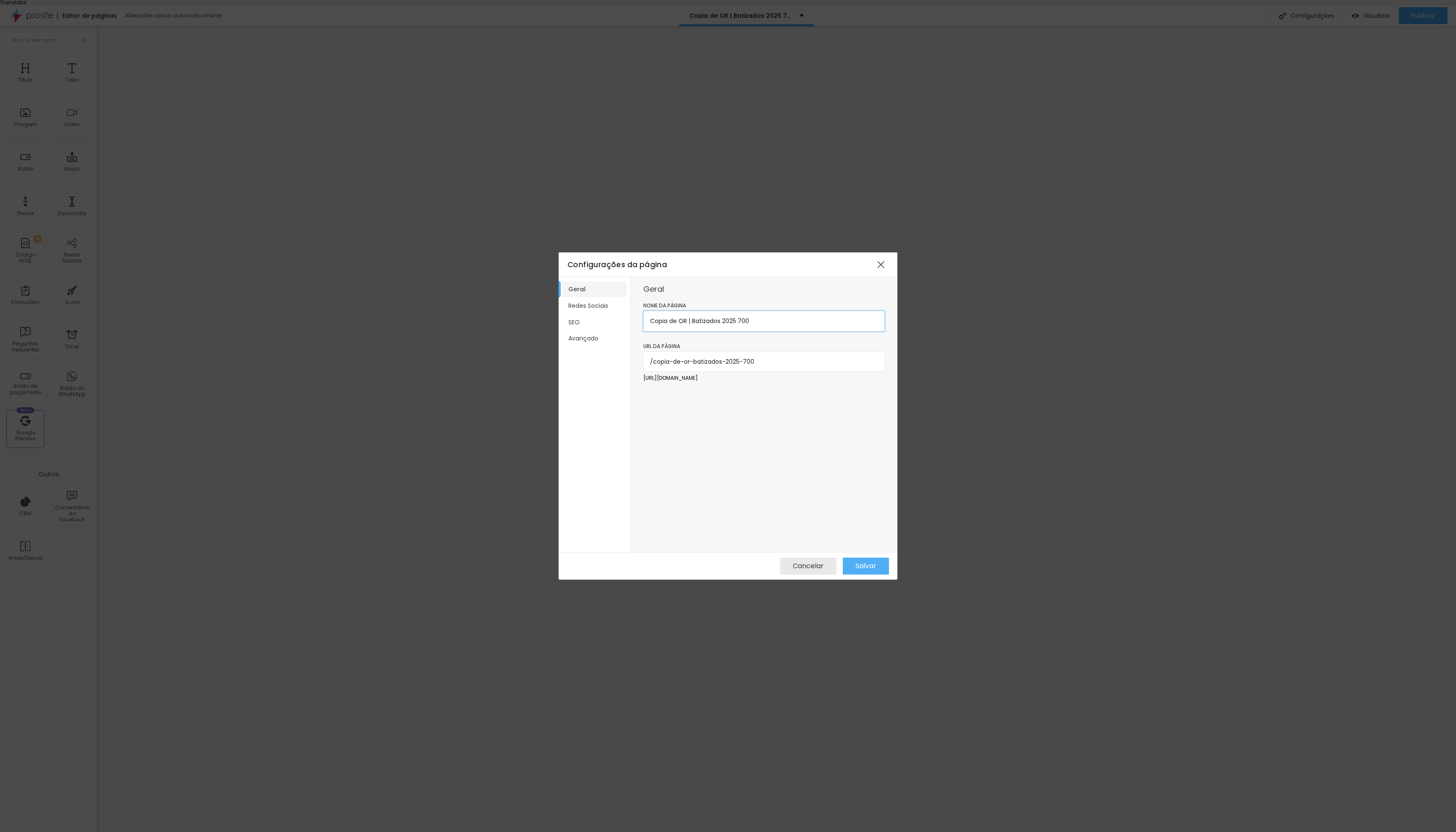
click at [755, 327] on input "Copia de OR | Batizados 2025 700" at bounding box center [764, 321] width 241 height 20
drag, startPoint x: 733, startPoint y: 320, endPoint x: 788, endPoint y: 319, distance: 55.0
click at [788, 319] on input "Copia de OR | Batizados 2025 700" at bounding box center [764, 321] width 241 height 20
drag, startPoint x: 680, startPoint y: 320, endPoint x: 630, endPoint y: 320, distance: 50.0
click at [643, 320] on input "Copia de OR | Batizados 2026" at bounding box center [764, 321] width 241 height 20
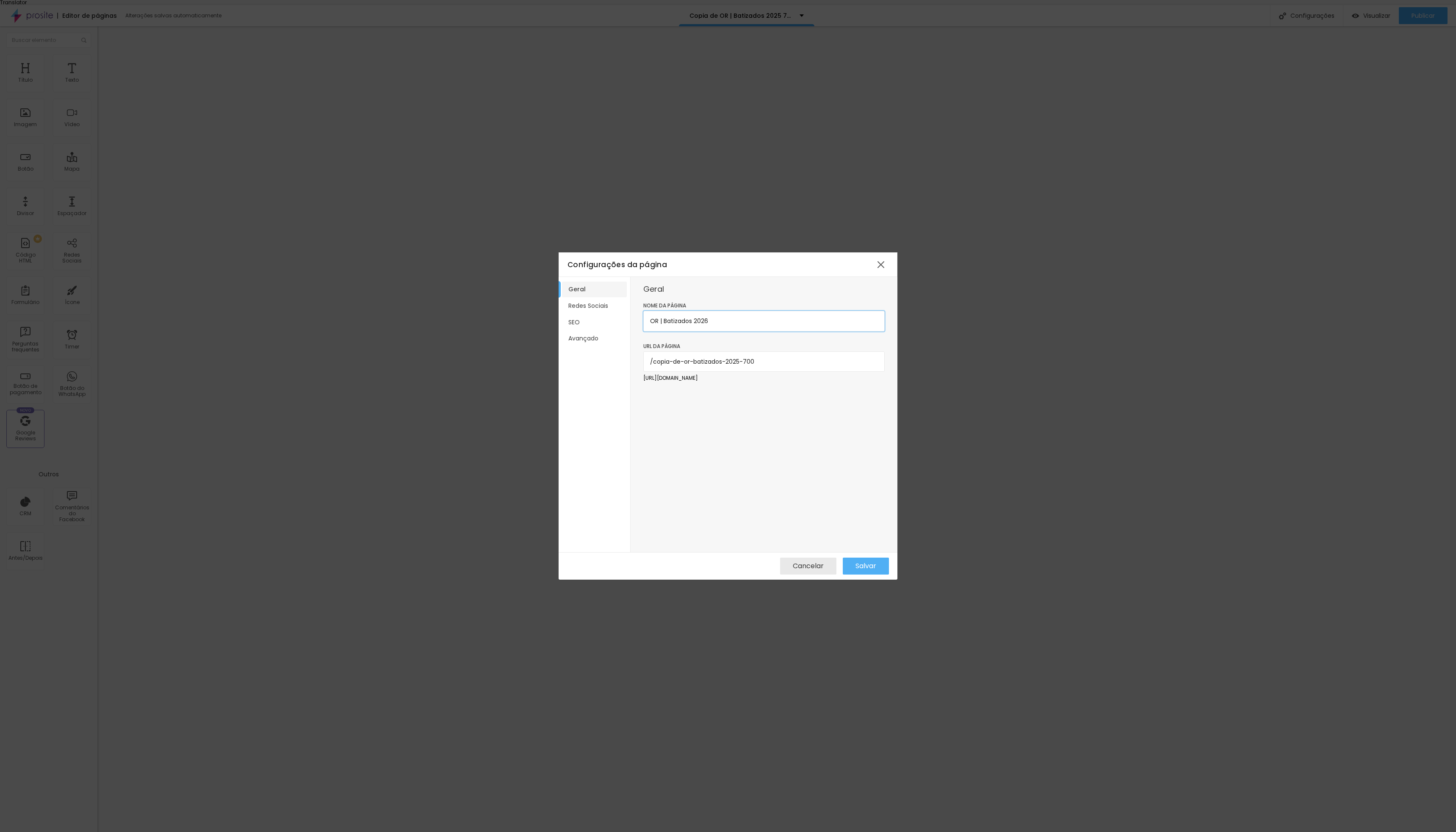
click at [735, 323] on input "OR | Batizados 2026" at bounding box center [764, 321] width 241 height 20
type input "OR | Batizados 2026 1"
click at [869, 570] on span "Salvar" at bounding box center [866, 566] width 21 height 7
click at [816, 566] on span "Cancelar" at bounding box center [808, 566] width 31 height 7
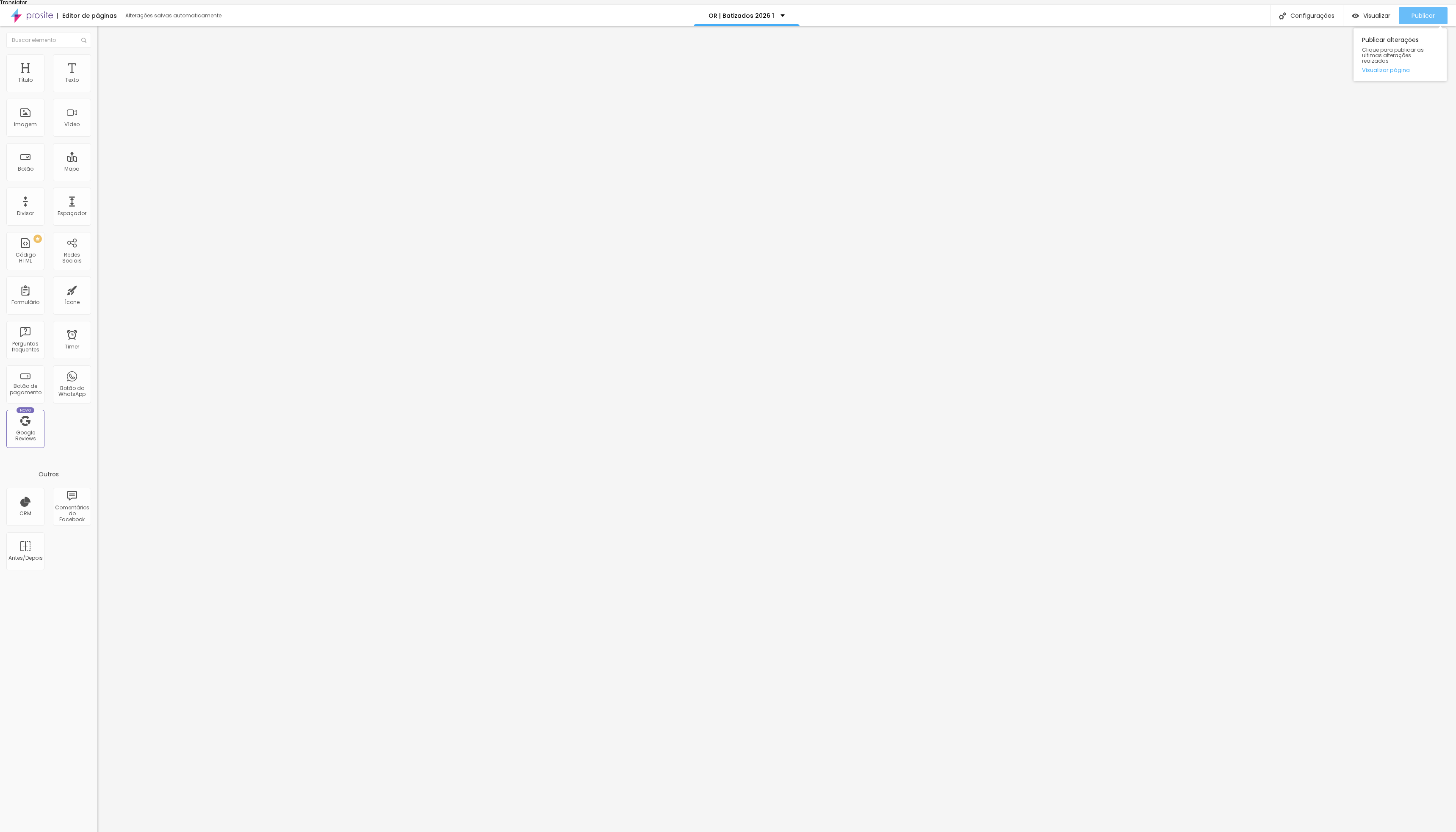
click at [1425, 7] on div "Publicar" at bounding box center [1423, 16] width 23 height 17
click at [1414, 12] on span "Publicar" at bounding box center [1423, 16] width 23 height 7
click at [1364, 14] on span "Visualizar" at bounding box center [1377, 16] width 27 height 7
click at [1432, 12] on span "Publicar" at bounding box center [1423, 16] width 23 height 7
